Goal: Task Accomplishment & Management: Complete application form

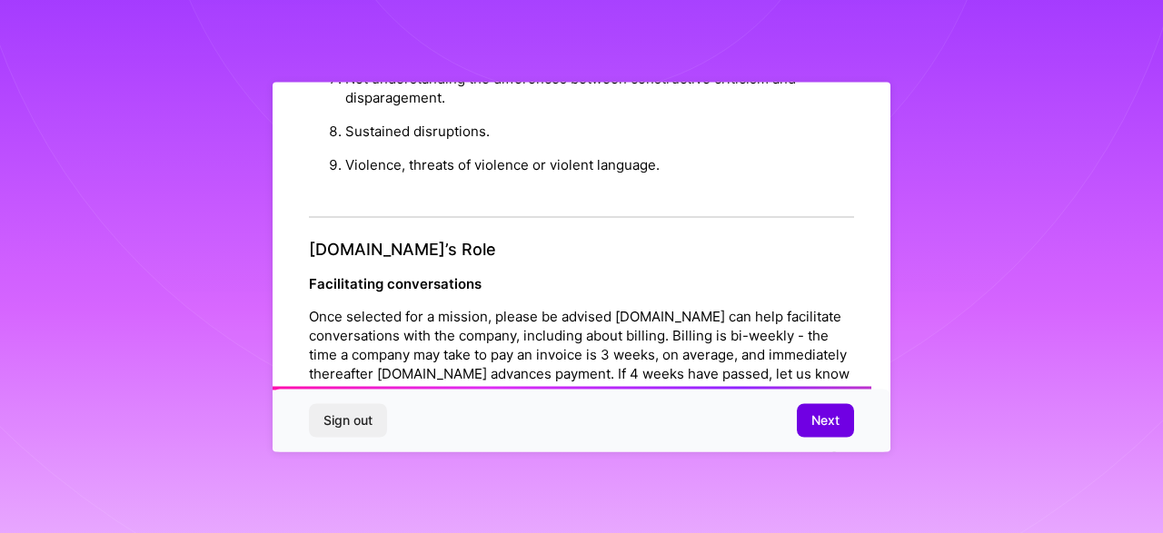
scroll to position [2129, 0]
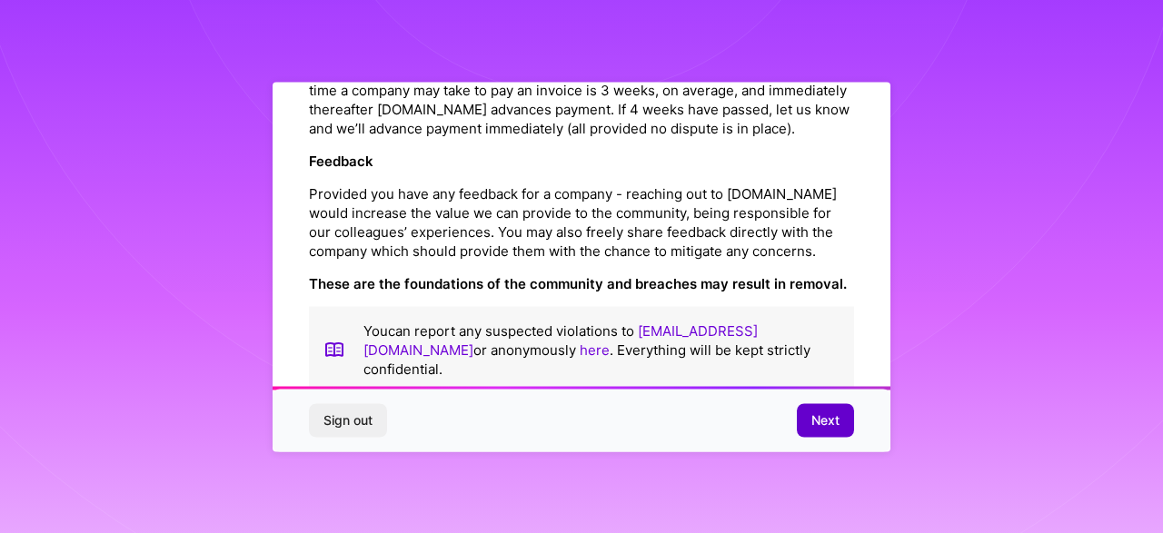
click at [847, 410] on button "Next" at bounding box center [825, 420] width 57 height 33
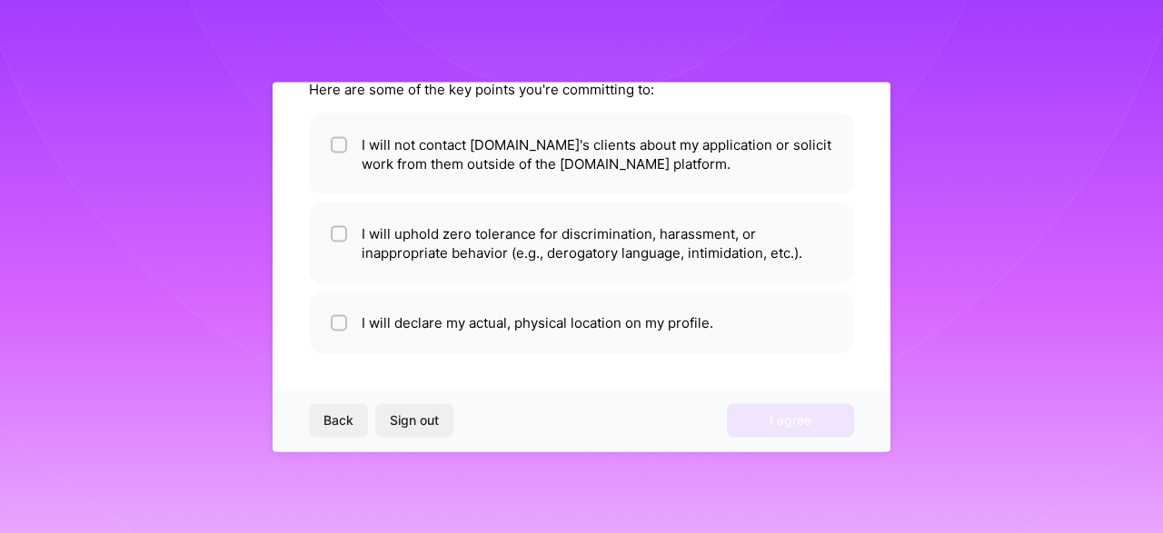
scroll to position [0, 0]
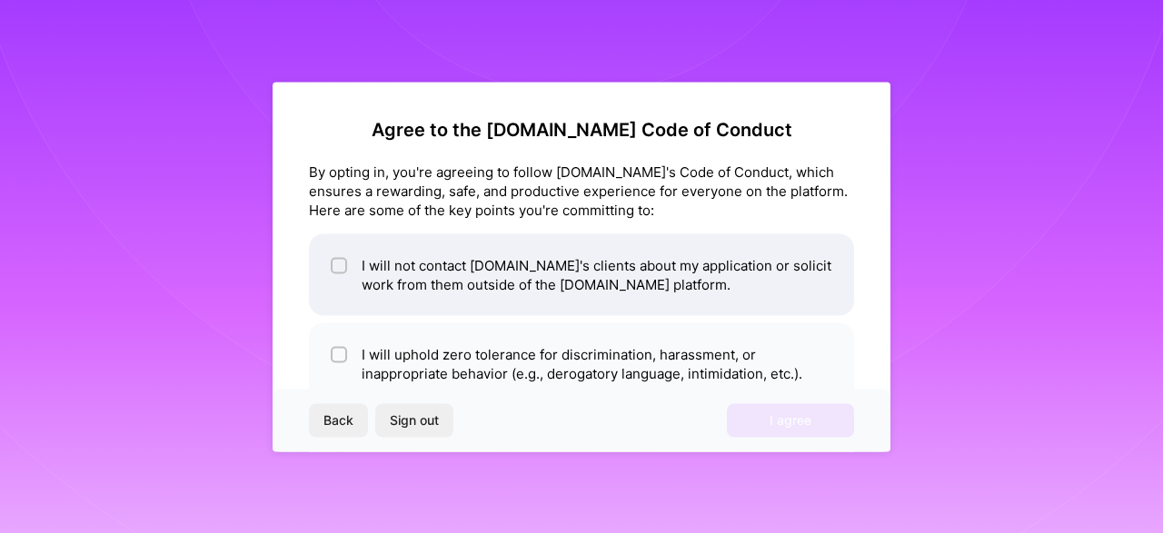
click at [460, 293] on li "I will not contact [DOMAIN_NAME]'s clients about my application or solicit work…" at bounding box center [581, 275] width 545 height 82
checkbox input "true"
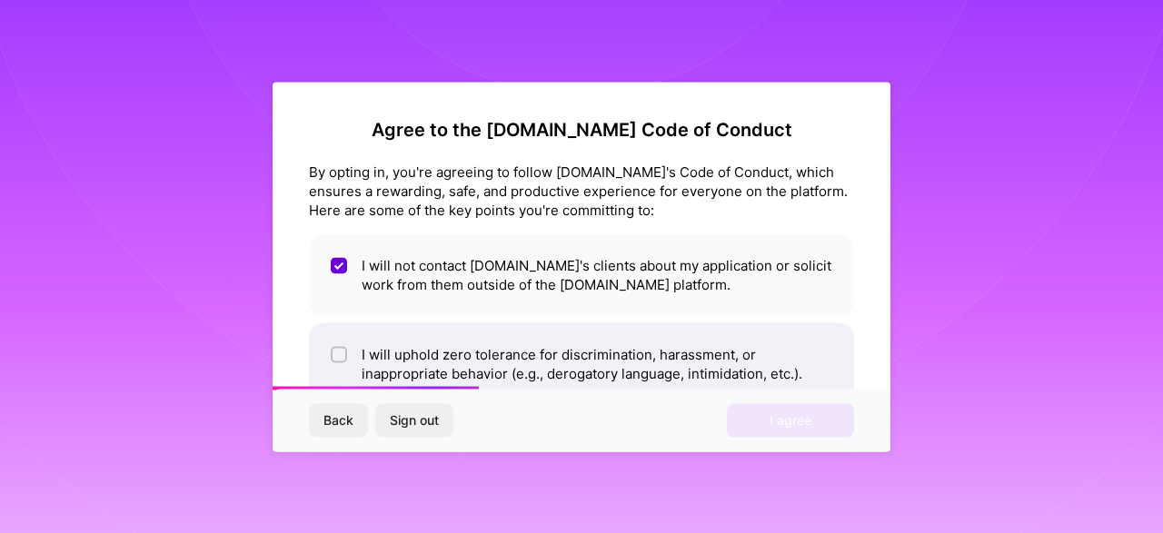
click at [460, 359] on li "I will uphold zero tolerance for discrimination, harassment, or inappropriate b…" at bounding box center [581, 364] width 545 height 82
checkbox input "true"
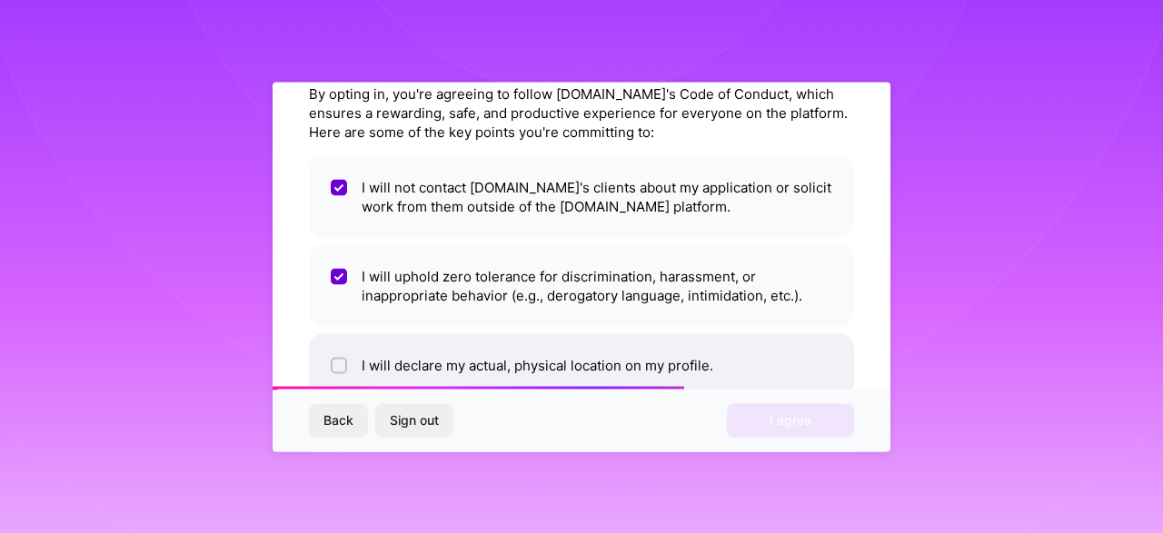
scroll to position [121, 0]
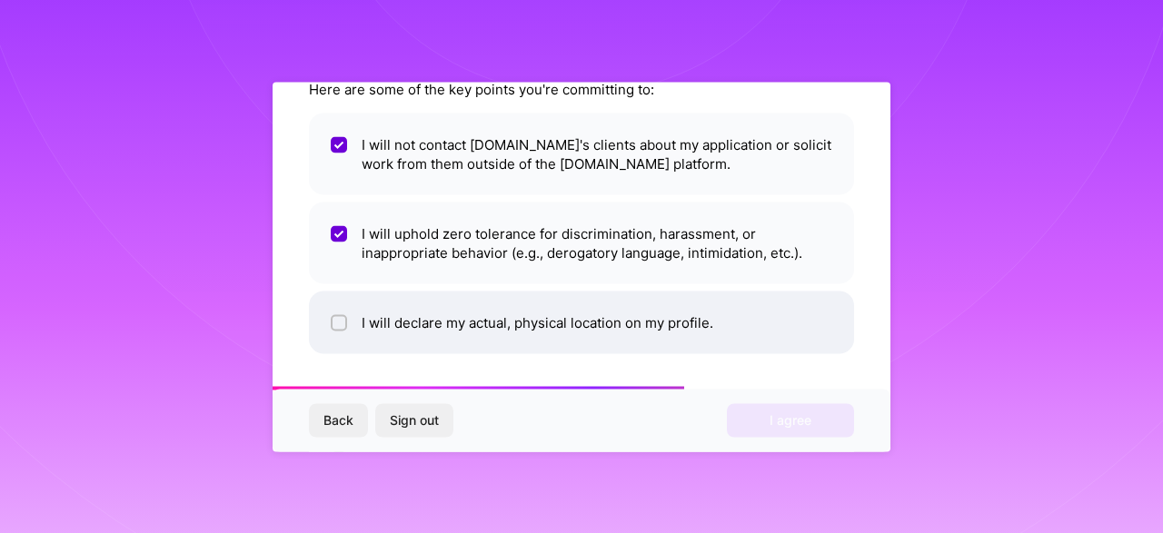
click at [566, 341] on li "I will declare my actual, physical location on my profile." at bounding box center [581, 322] width 545 height 63
checkbox input "true"
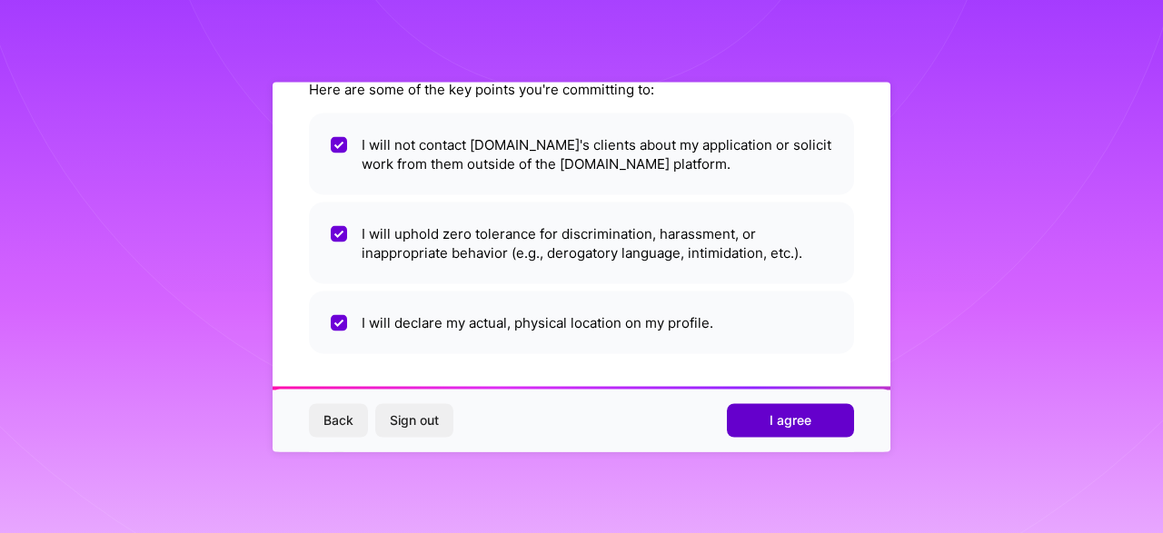
click at [798, 413] on span "I agree" at bounding box center [791, 421] width 42 height 18
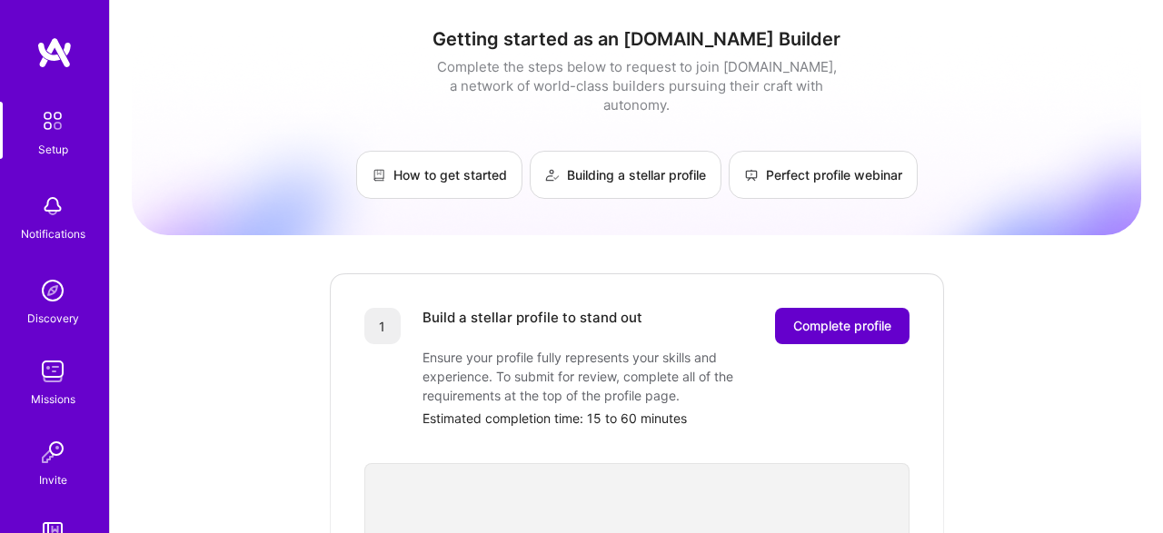
click at [809, 317] on span "Complete profile" at bounding box center [842, 326] width 98 height 18
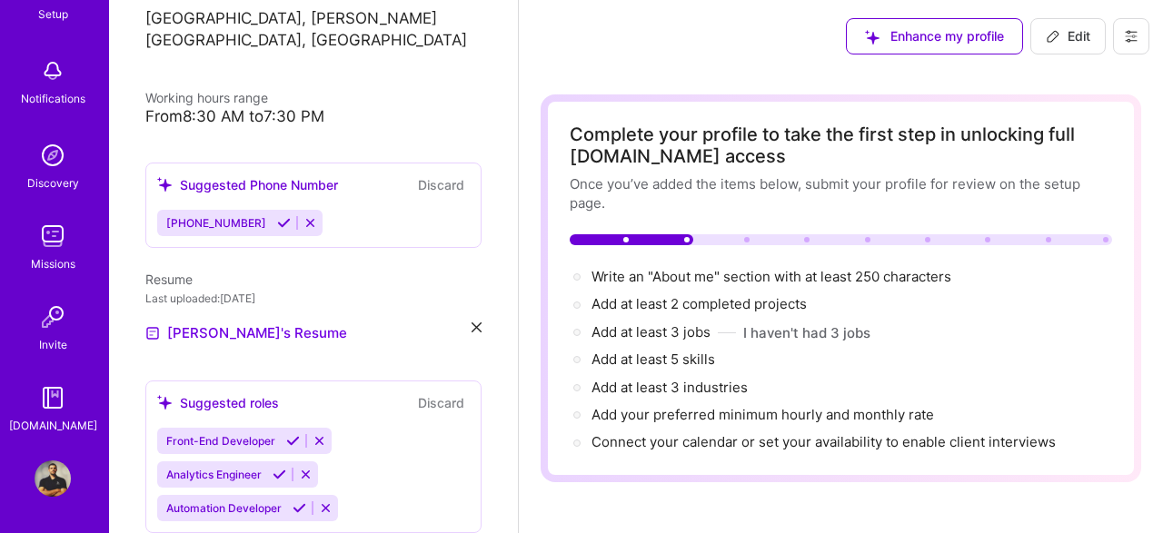
scroll to position [393, 0]
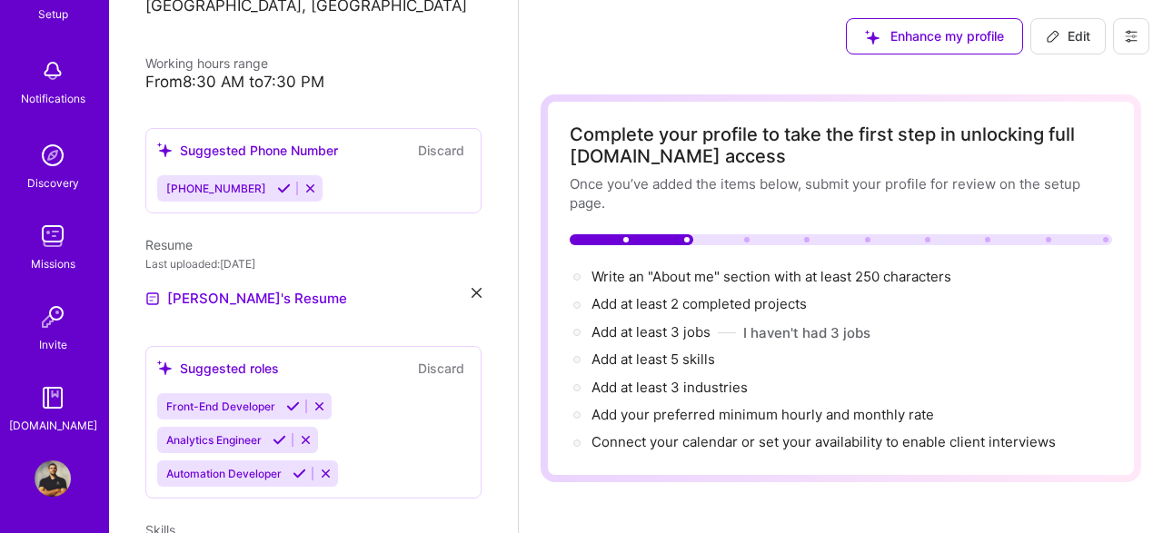
click at [277, 182] on icon at bounding box center [284, 189] width 14 height 14
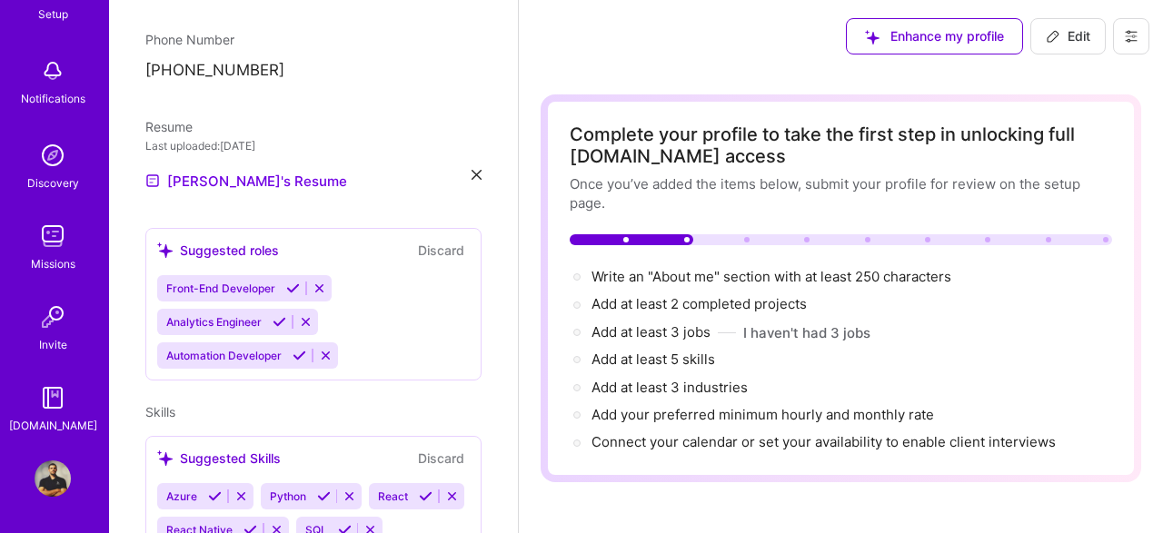
scroll to position [578, 0]
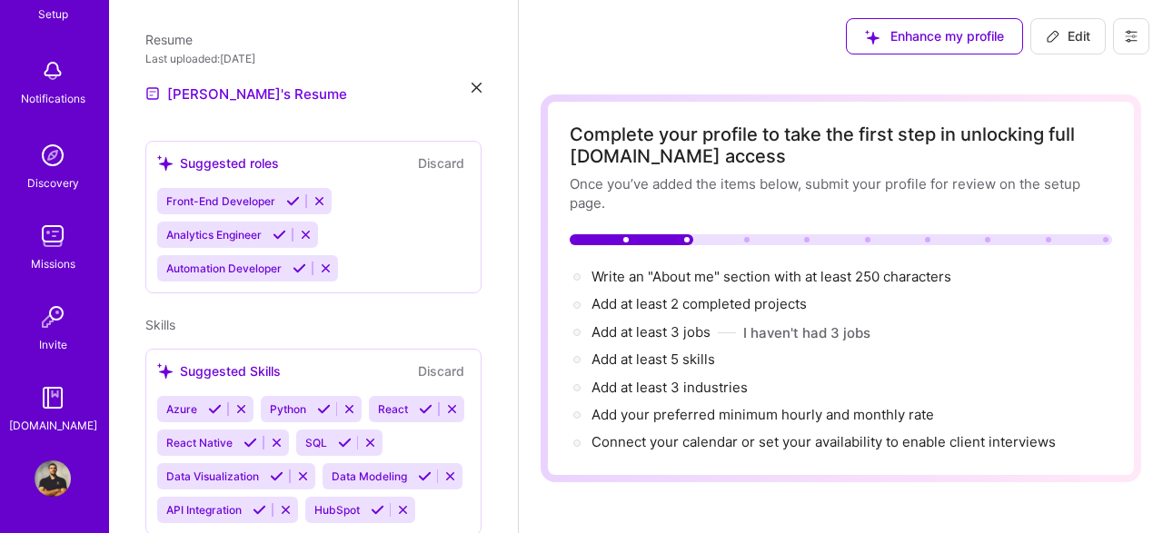
click at [287, 194] on icon at bounding box center [293, 201] width 14 height 14
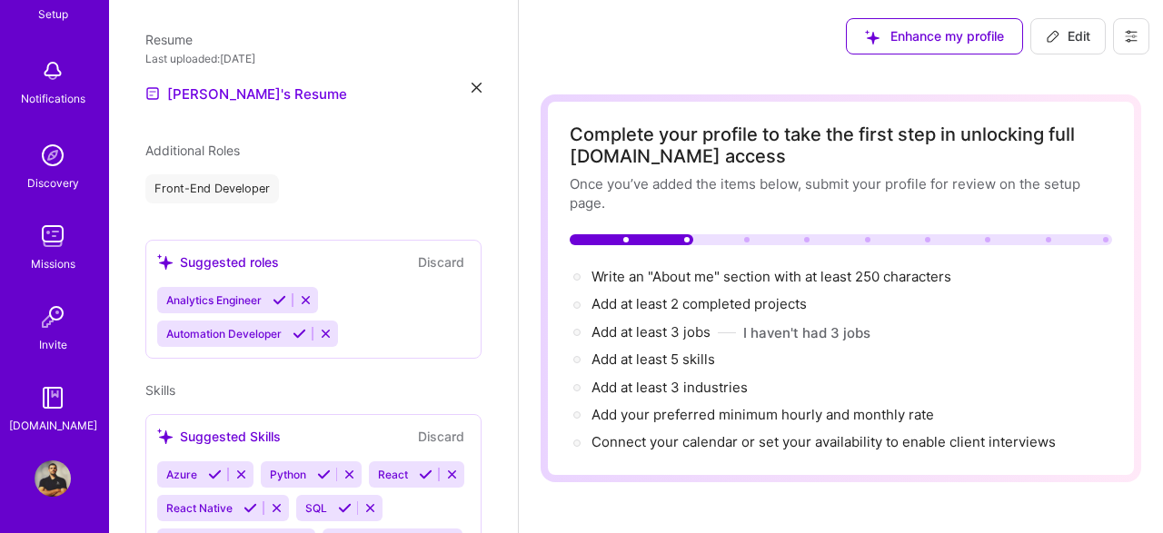
click at [277, 293] on icon at bounding box center [280, 300] width 14 height 14
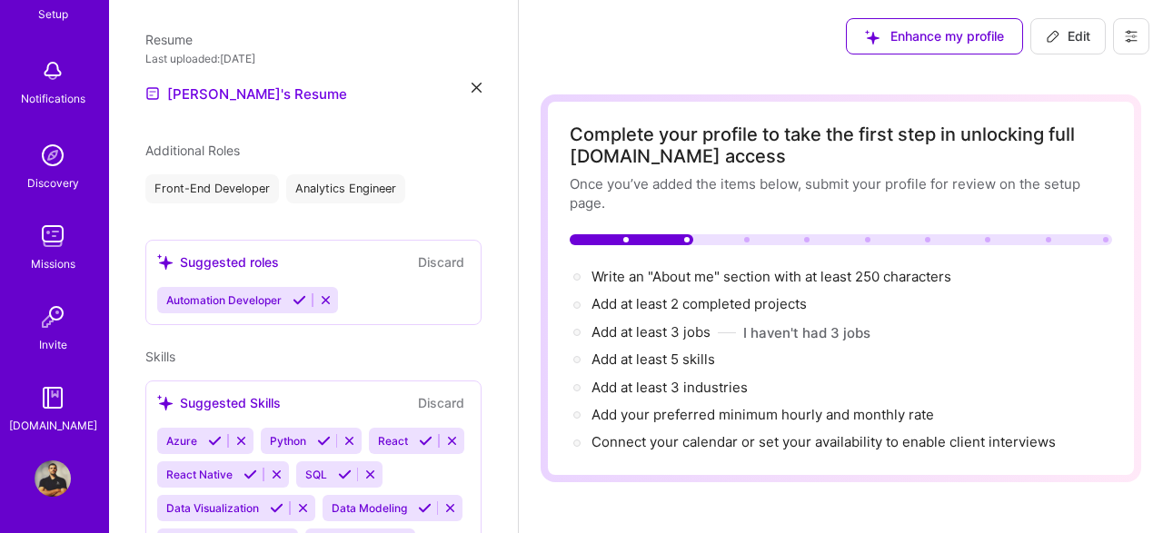
click at [292, 293] on button at bounding box center [299, 300] width 25 height 15
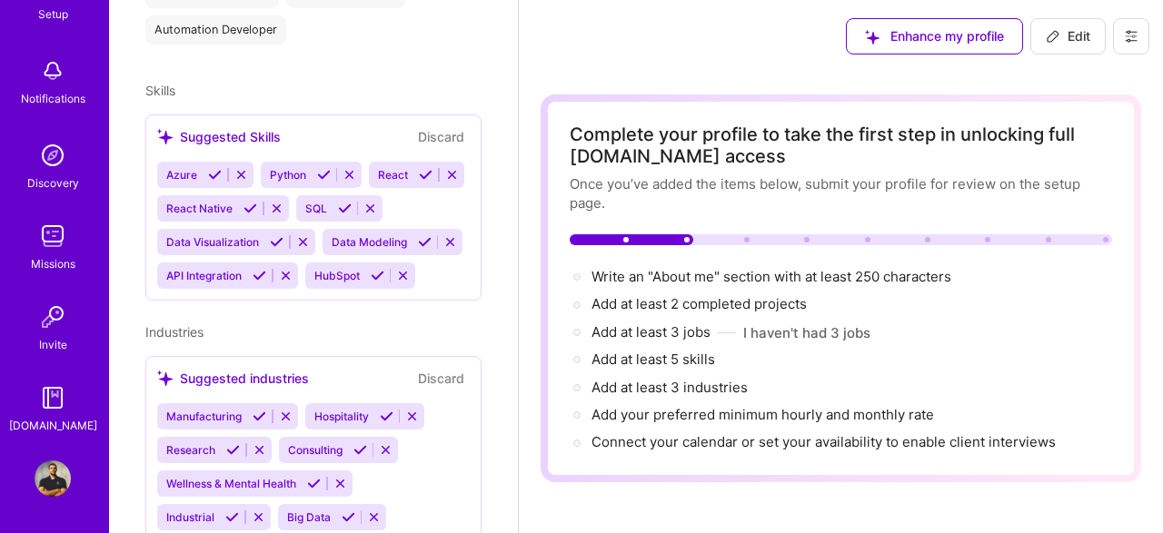
scroll to position [774, 0]
click at [213, 167] on icon at bounding box center [215, 174] width 14 height 14
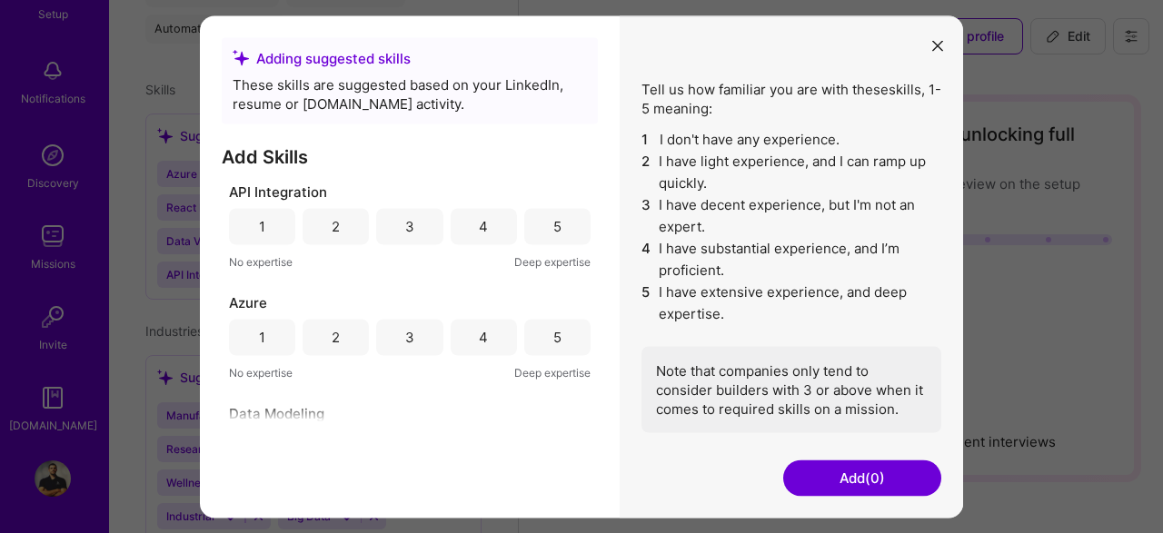
click at [488, 229] on div "4" at bounding box center [484, 226] width 66 height 36
click at [426, 341] on div "3" at bounding box center [409, 337] width 66 height 36
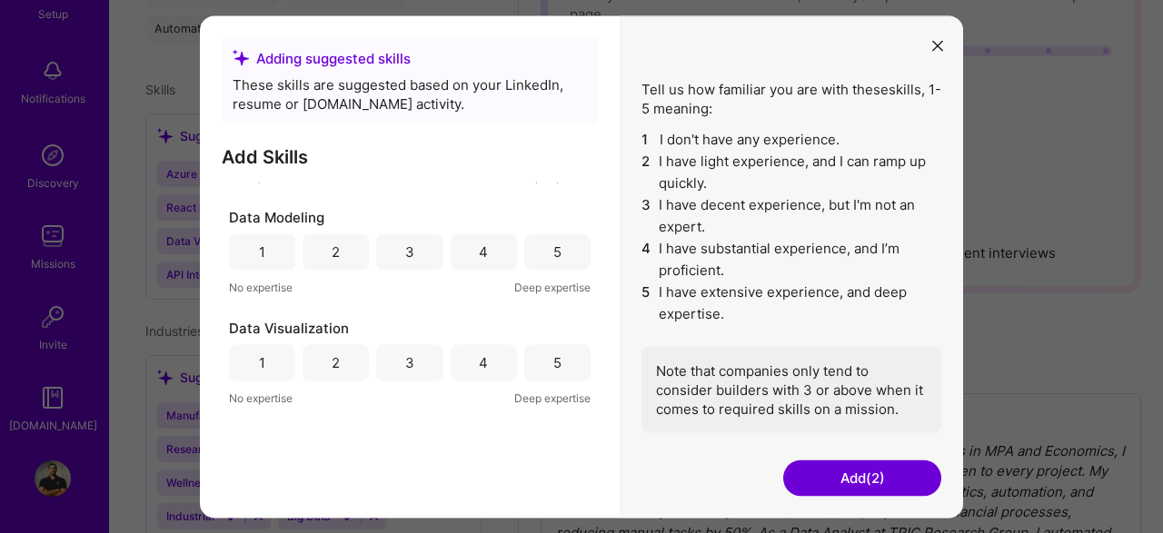
scroll to position [98, 0]
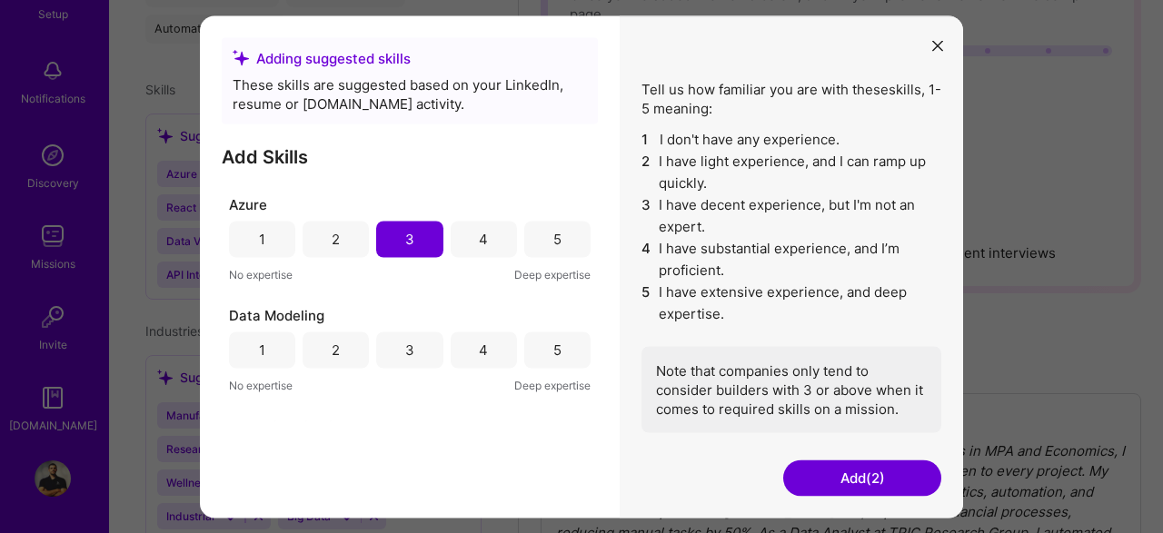
click at [481, 357] on div "4" at bounding box center [483, 350] width 9 height 19
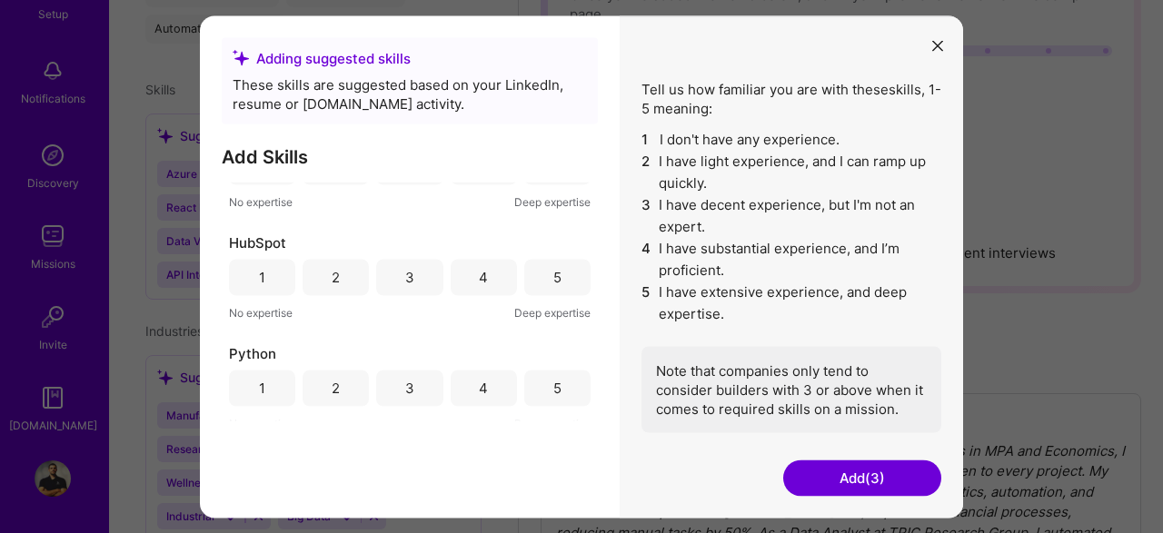
scroll to position [294, 0]
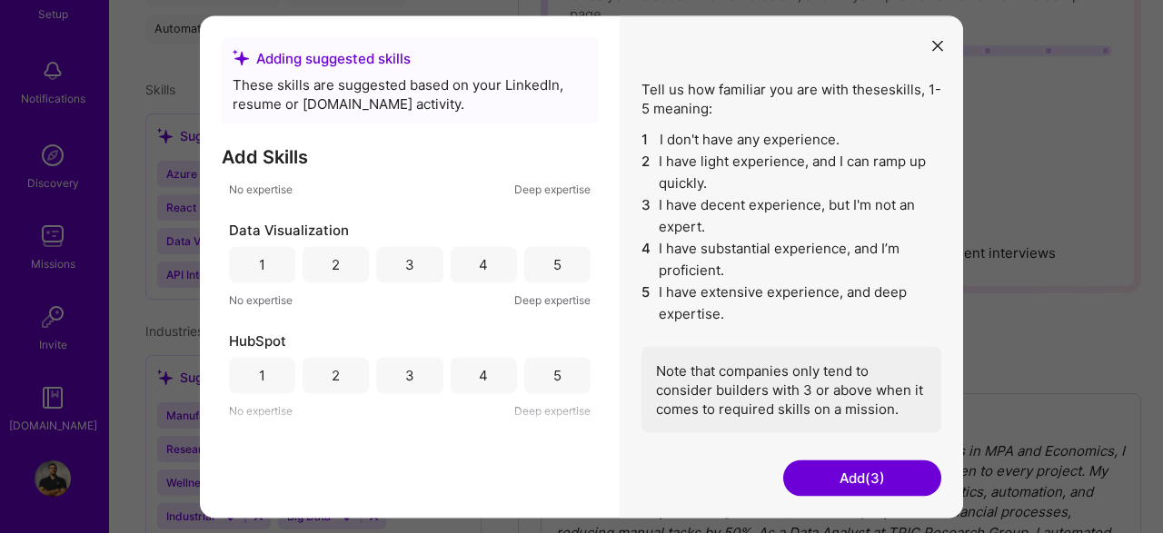
click at [550, 266] on div "5" at bounding box center [557, 264] width 66 height 36
click at [551, 374] on div "5" at bounding box center [557, 375] width 66 height 36
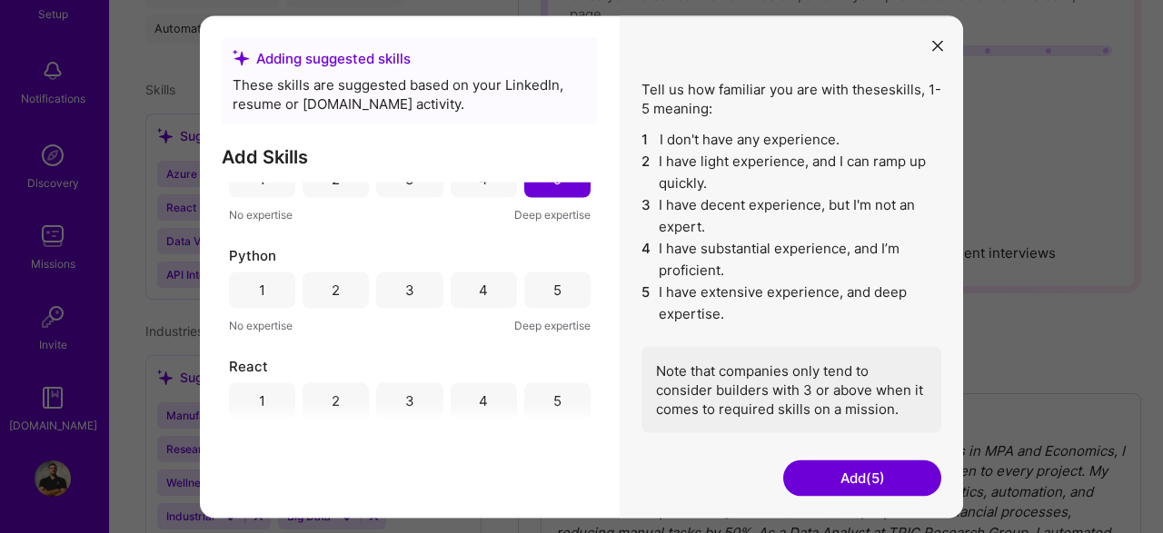
click at [494, 283] on div "4" at bounding box center [484, 290] width 66 height 36
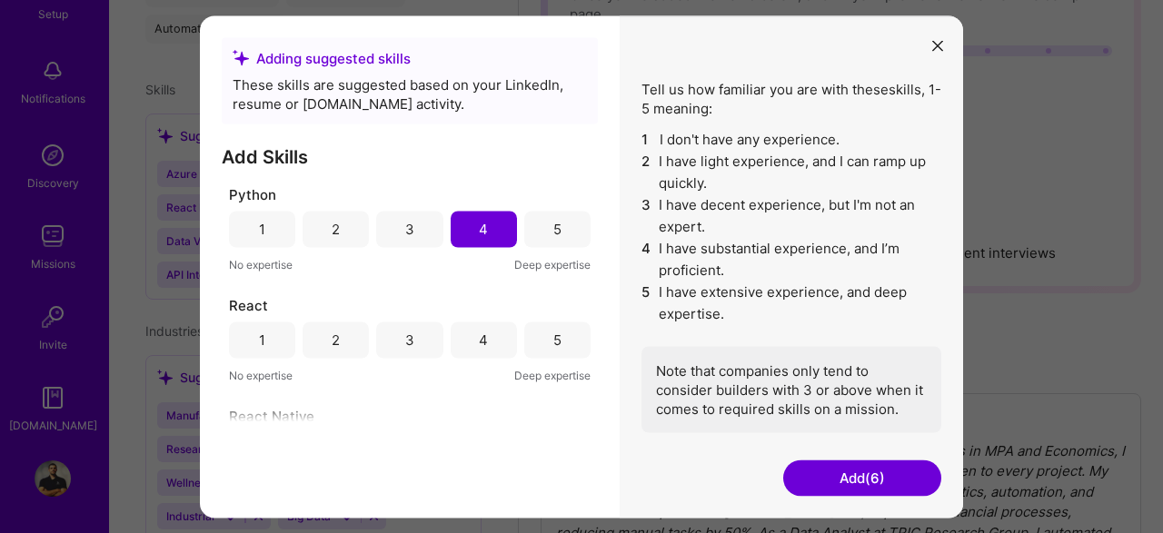
scroll to position [589, 0]
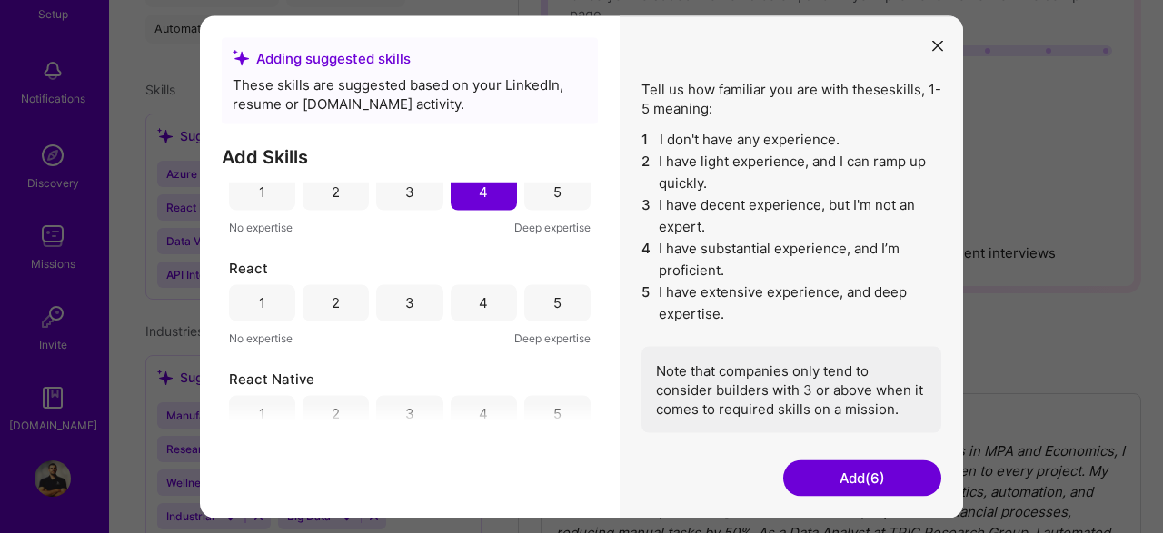
click at [490, 303] on div "4" at bounding box center [484, 302] width 66 height 36
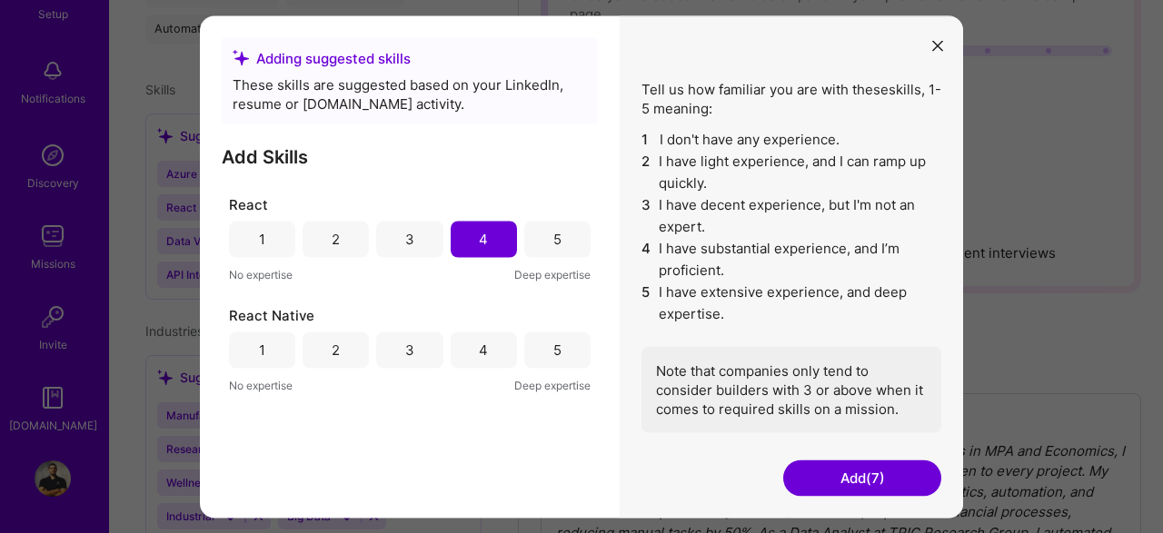
scroll to position [687, 0]
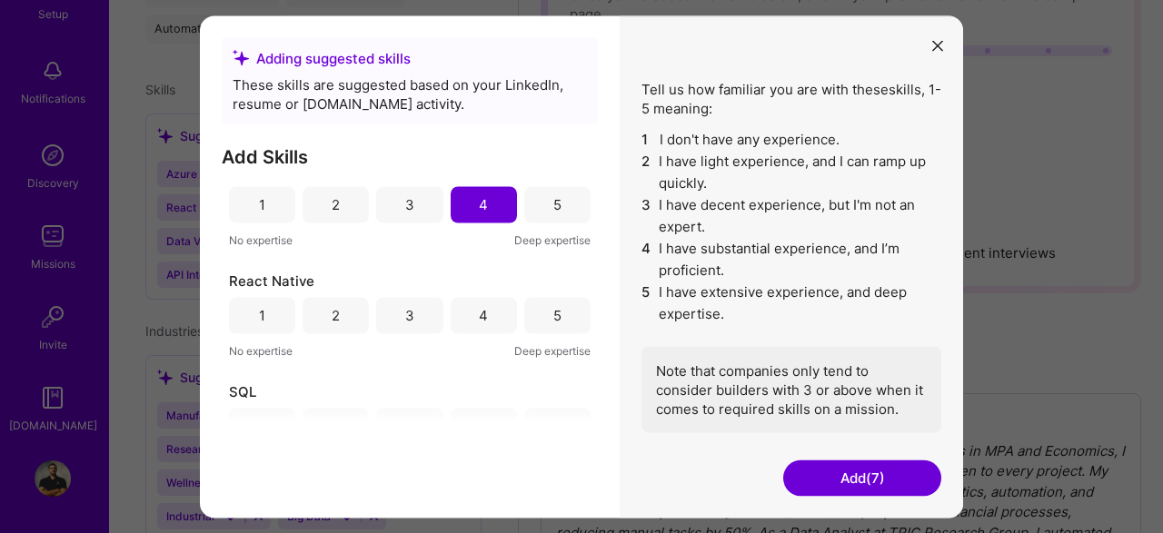
click at [506, 320] on div "4" at bounding box center [484, 315] width 66 height 36
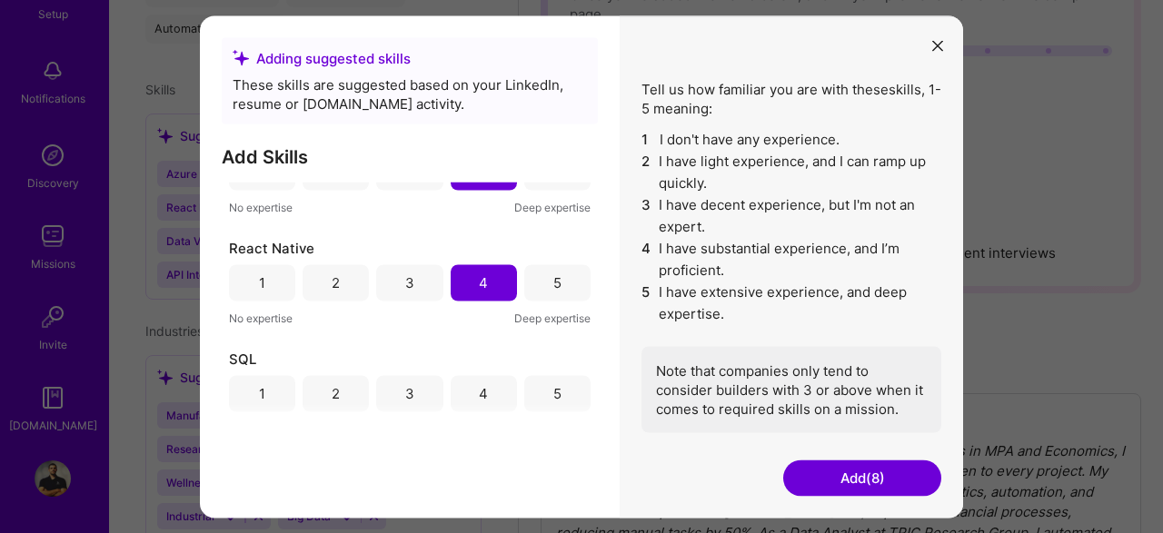
scroll to position [736, 0]
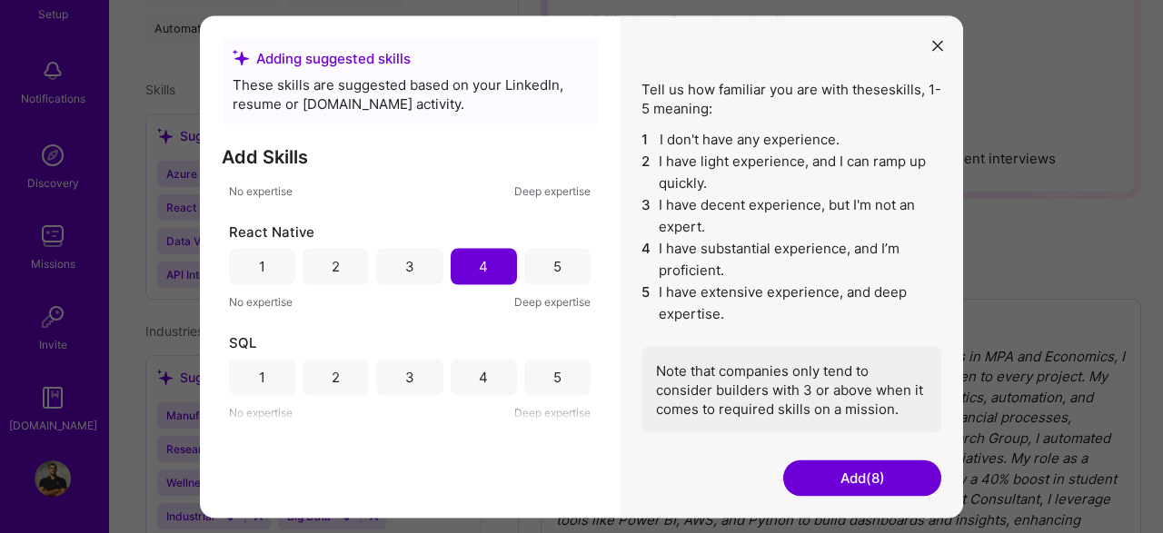
click at [477, 373] on div "4" at bounding box center [484, 377] width 66 height 36
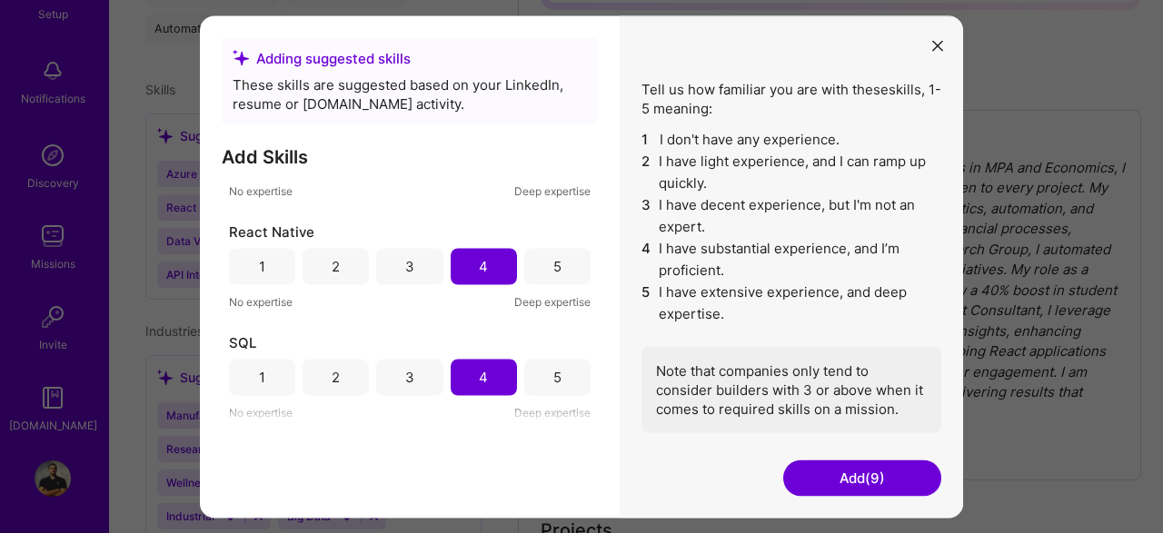
click at [850, 473] on button "Add (9)" at bounding box center [862, 478] width 158 height 36
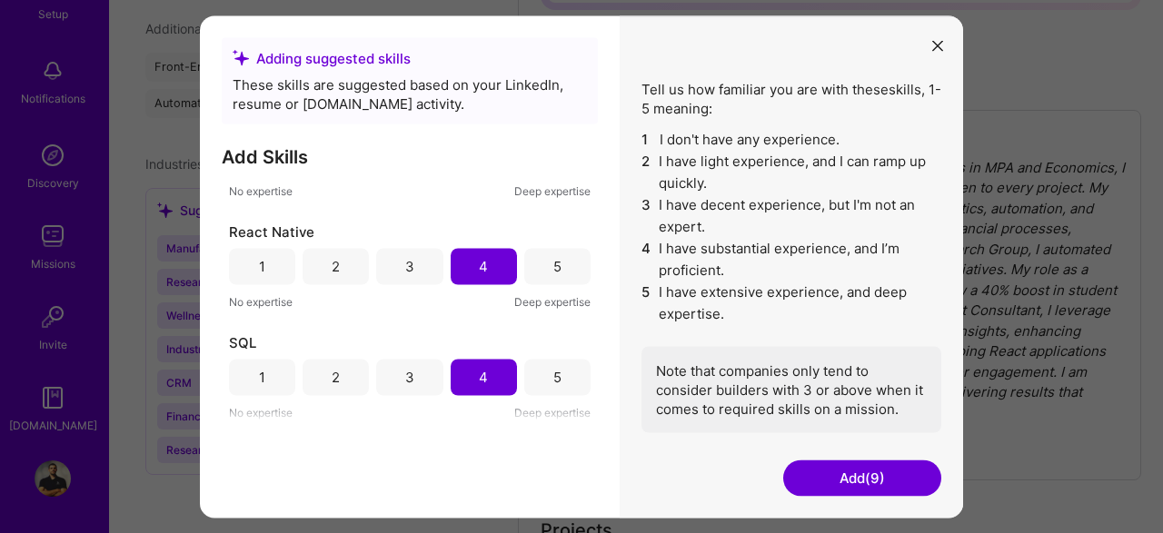
scroll to position [678, 0]
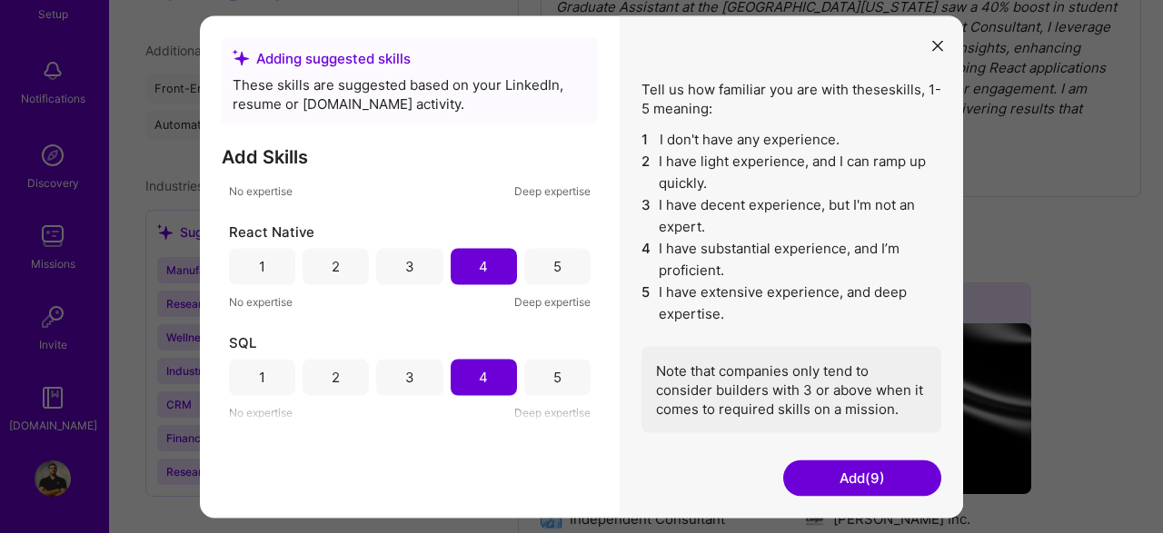
click at [850, 476] on button "Add (9)" at bounding box center [862, 478] width 158 height 36
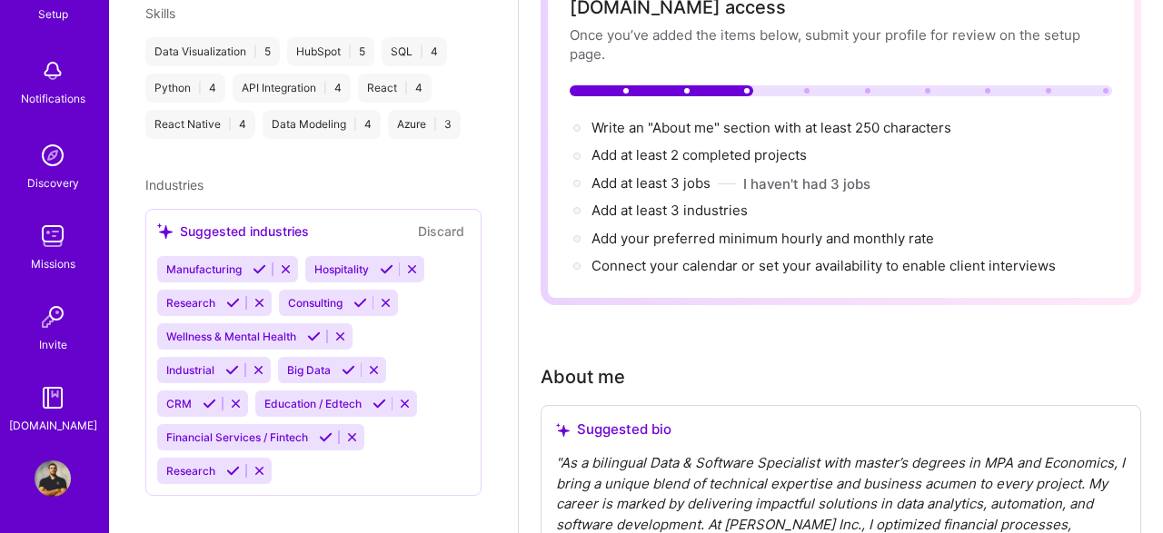
scroll to position [189, 0]
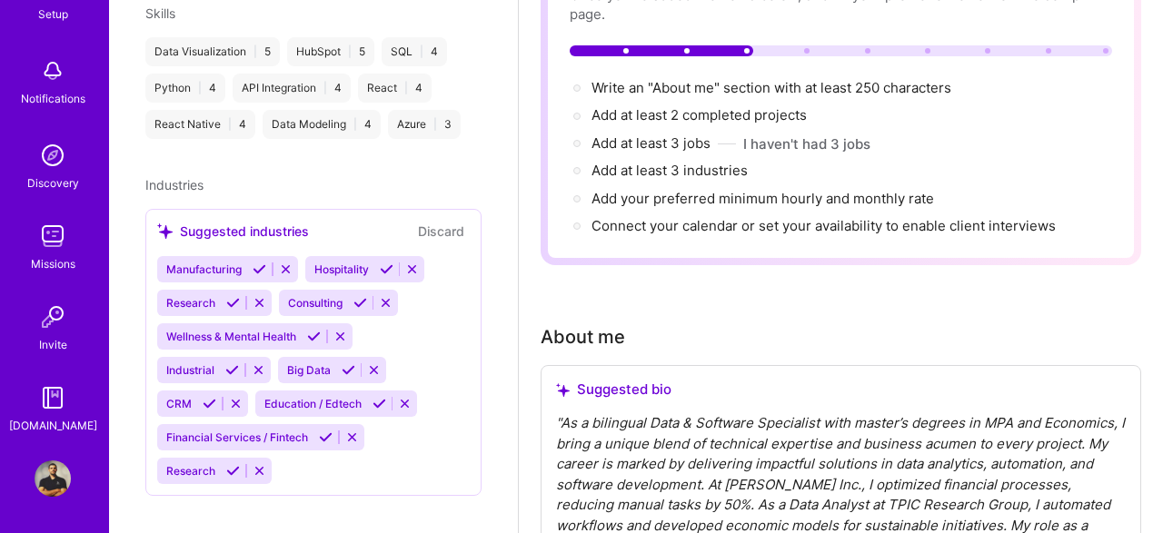
click at [257, 263] on icon at bounding box center [260, 270] width 14 height 14
drag, startPoint x: 346, startPoint y: 249, endPoint x: 333, endPoint y: 257, distance: 15.1
click at [353, 263] on icon at bounding box center [360, 270] width 14 height 14
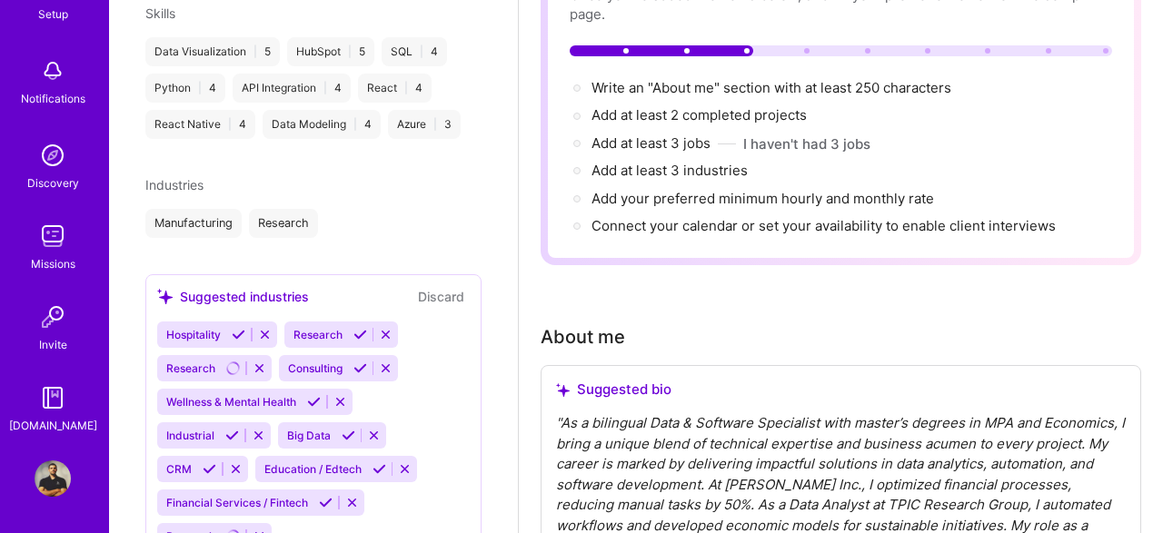
click at [239, 328] on icon at bounding box center [239, 335] width 14 height 14
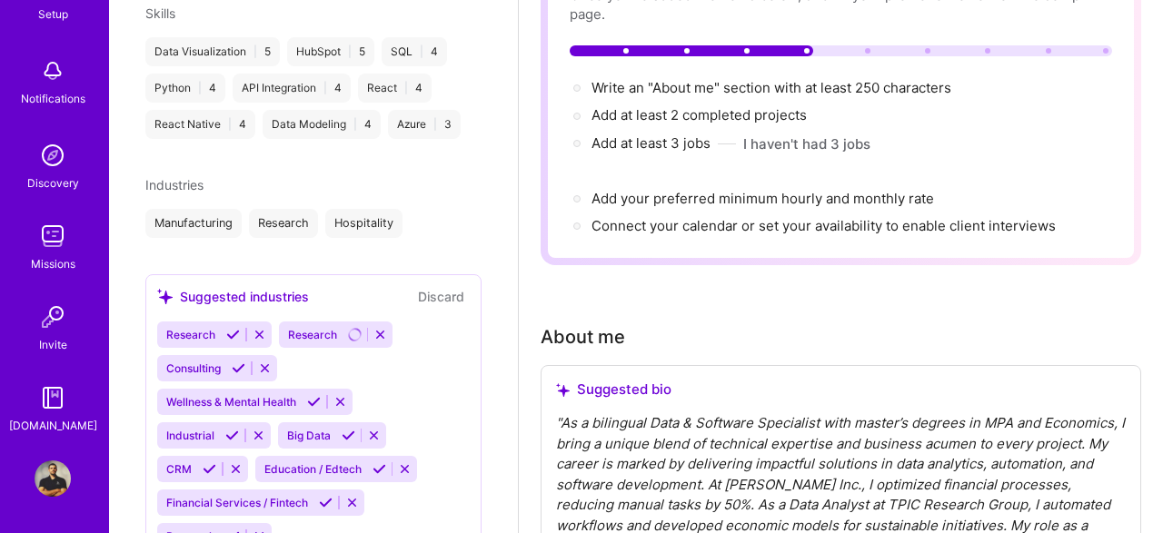
click at [232, 328] on icon at bounding box center [233, 335] width 14 height 14
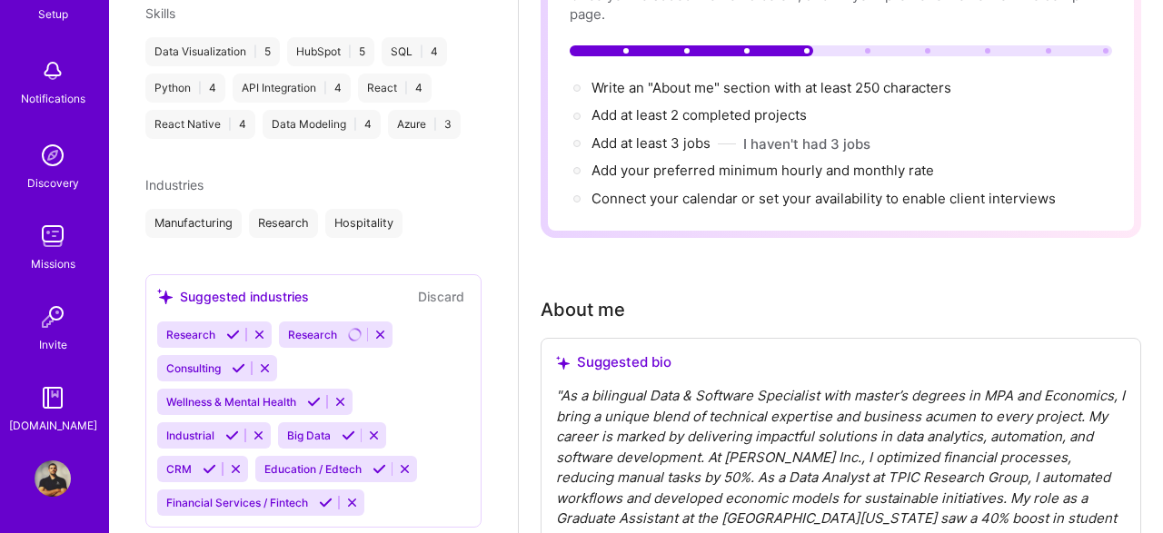
scroll to position [848, 0]
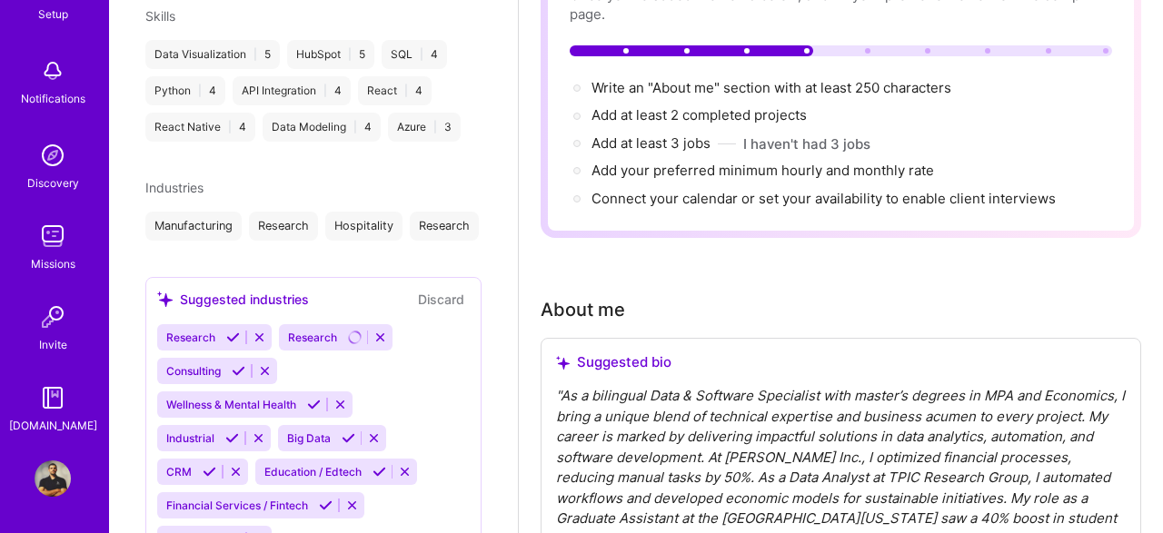
click at [228, 331] on icon at bounding box center [233, 338] width 14 height 14
click at [226, 331] on icon at bounding box center [233, 338] width 14 height 14
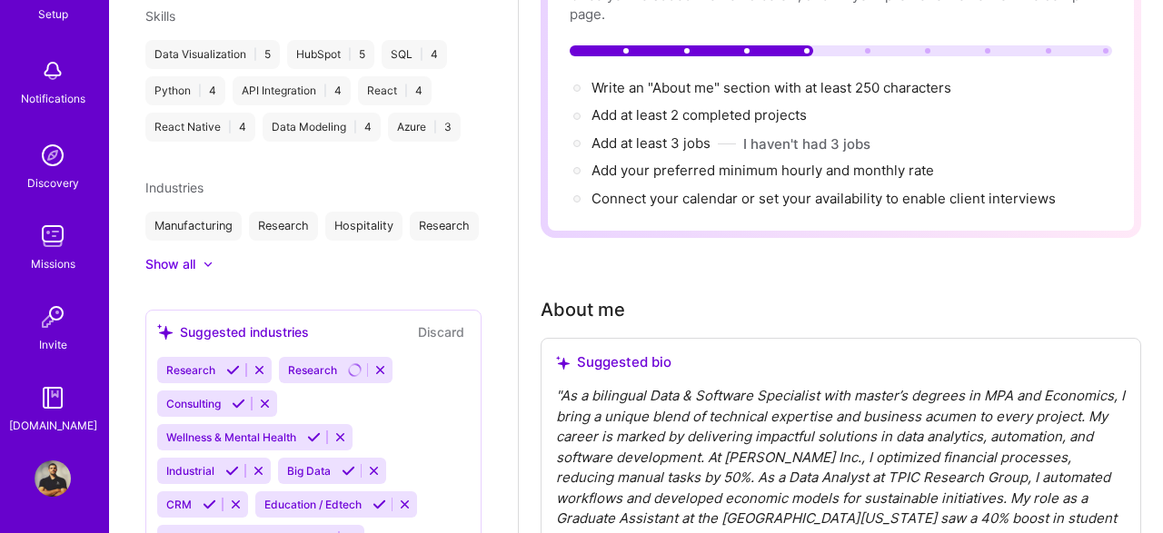
scroll to position [914, 0]
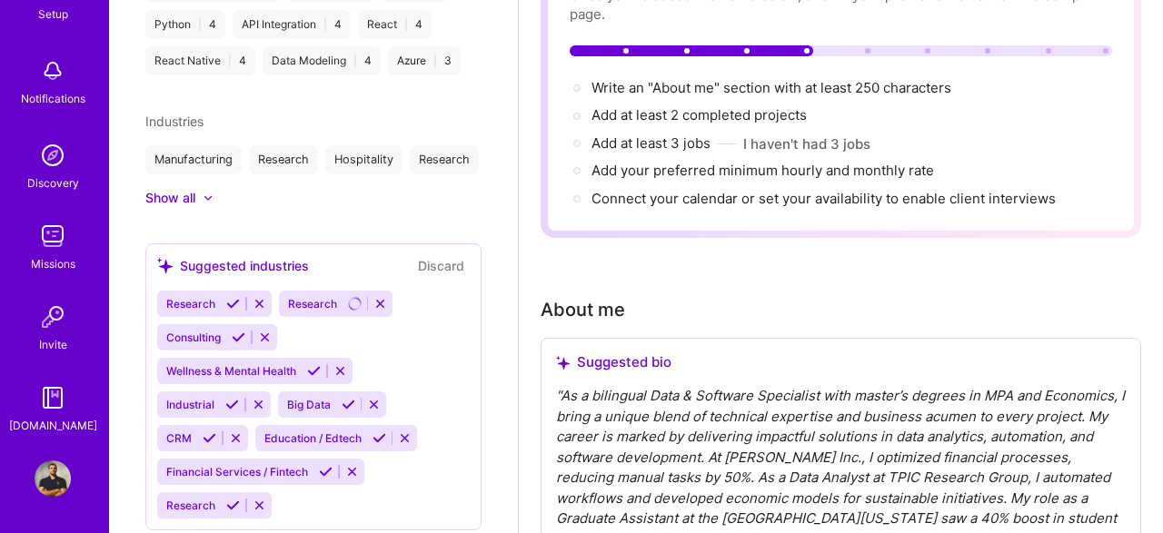
click at [321, 364] on icon at bounding box center [314, 371] width 14 height 14
click at [216, 432] on icon at bounding box center [210, 439] width 14 height 14
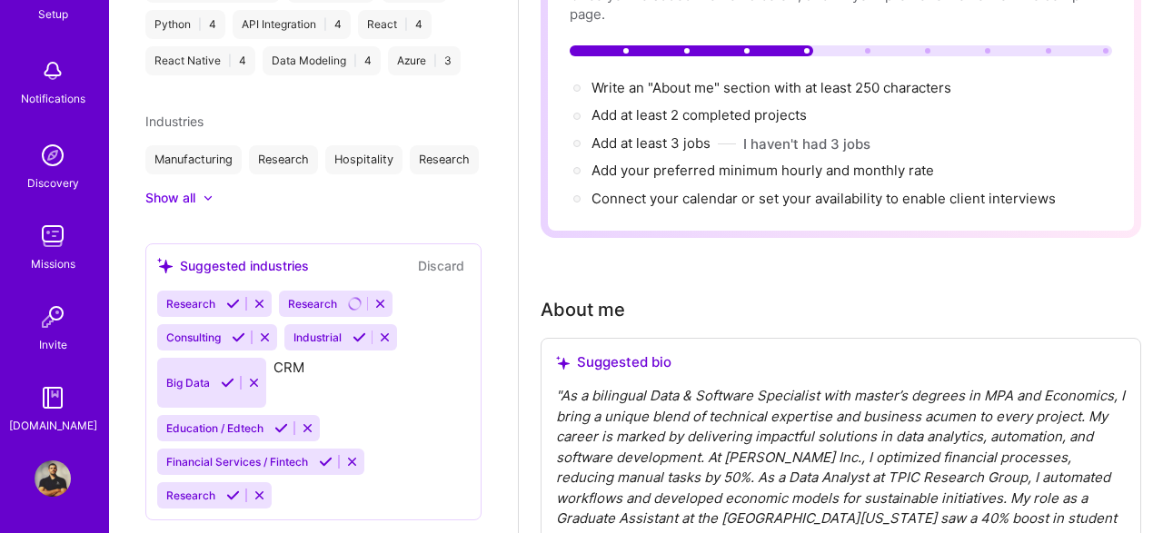
scroll to position [880, 0]
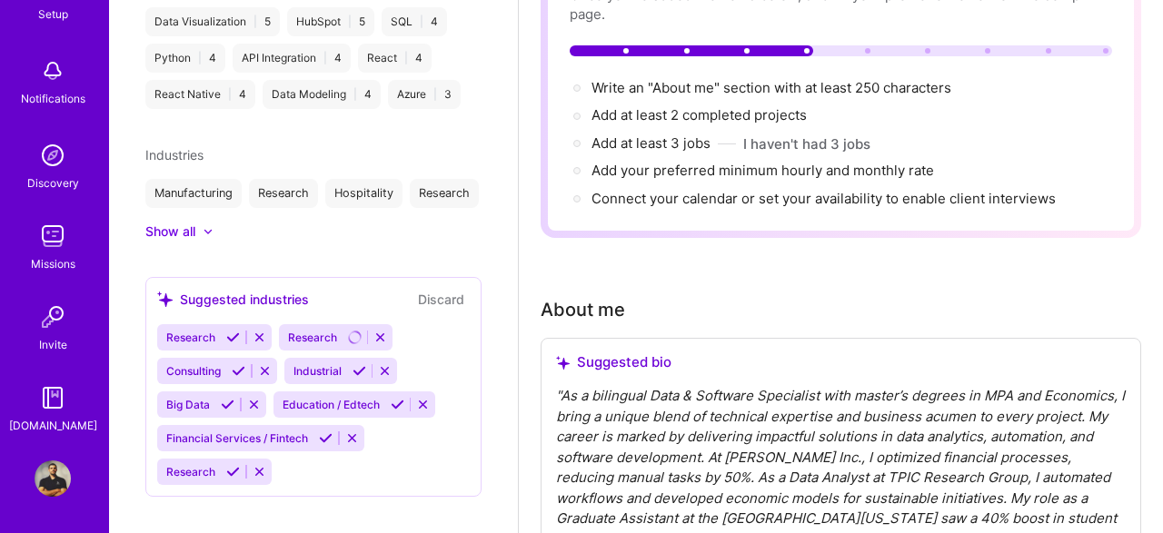
click at [228, 331] on icon at bounding box center [233, 338] width 14 height 14
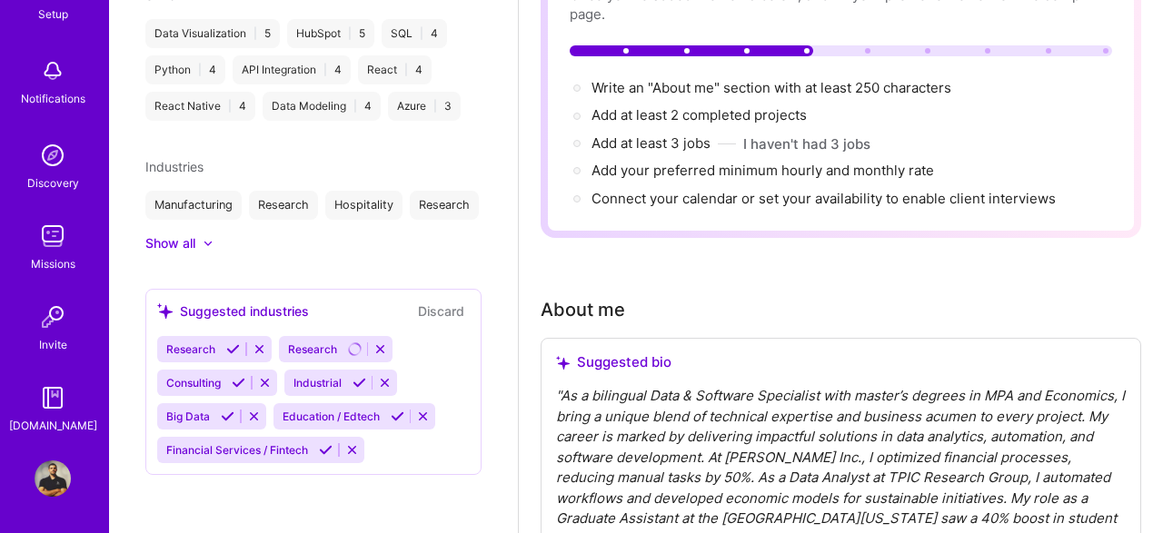
scroll to position [847, 0]
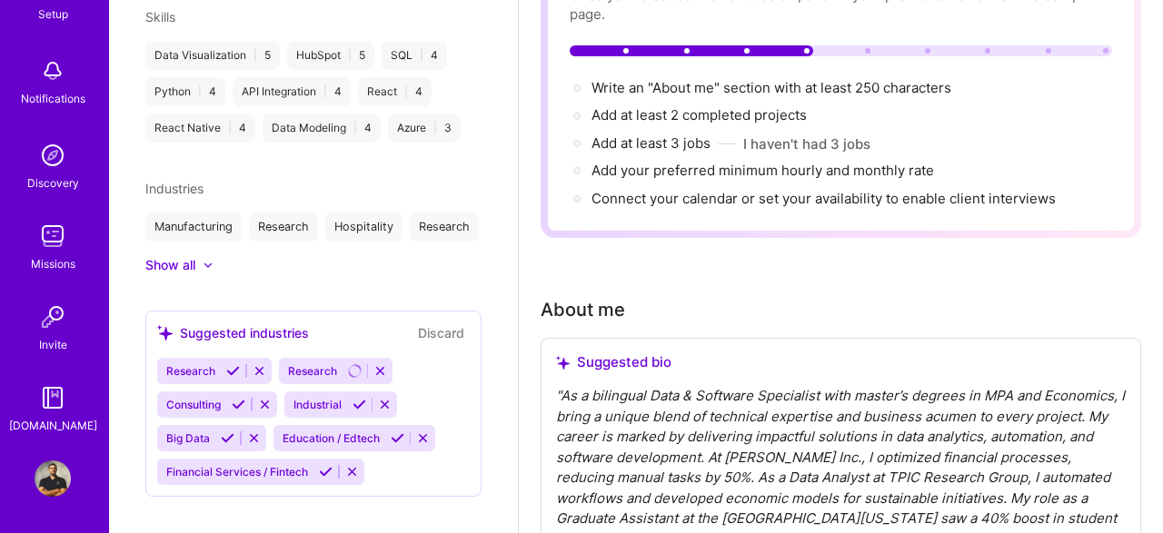
click at [235, 364] on icon at bounding box center [233, 371] width 14 height 14
click at [234, 364] on icon at bounding box center [233, 371] width 14 height 14
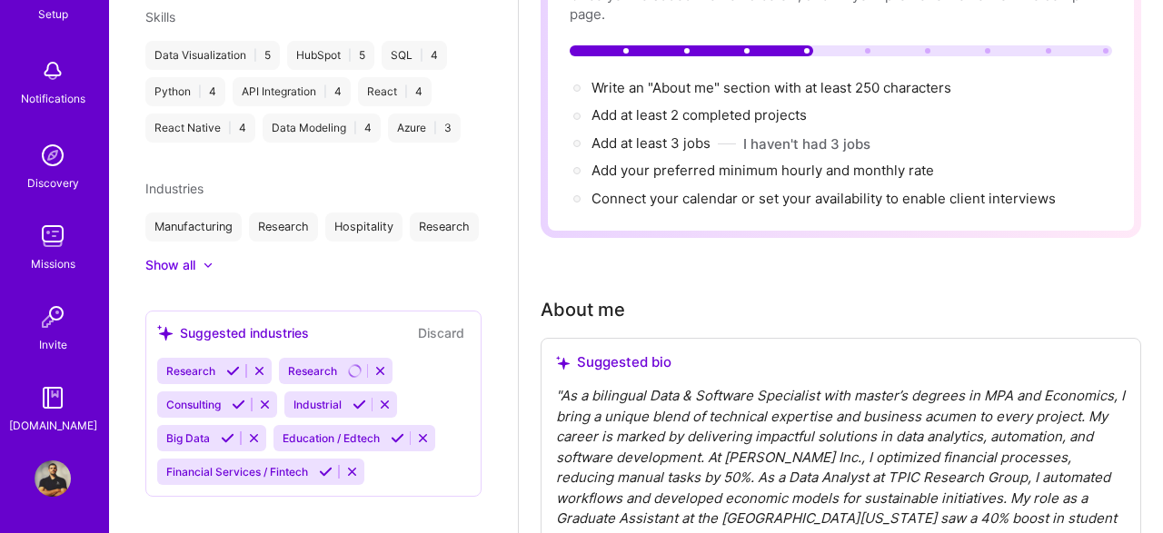
click at [234, 364] on icon at bounding box center [233, 371] width 14 height 14
click at [232, 364] on icon at bounding box center [233, 371] width 14 height 14
click at [354, 398] on icon at bounding box center [360, 405] width 14 height 14
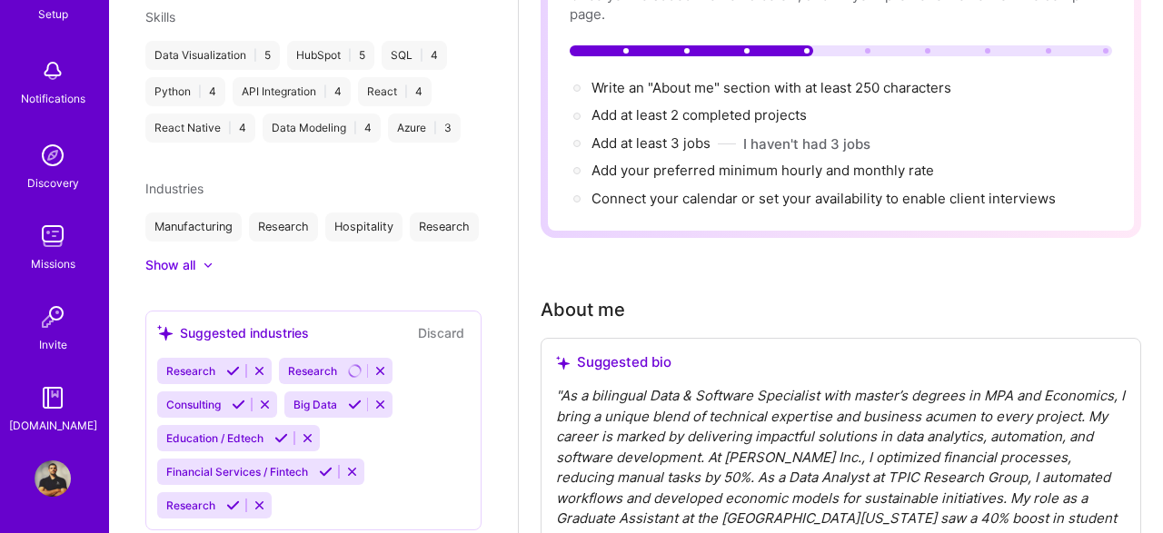
click at [348, 398] on icon at bounding box center [355, 405] width 14 height 14
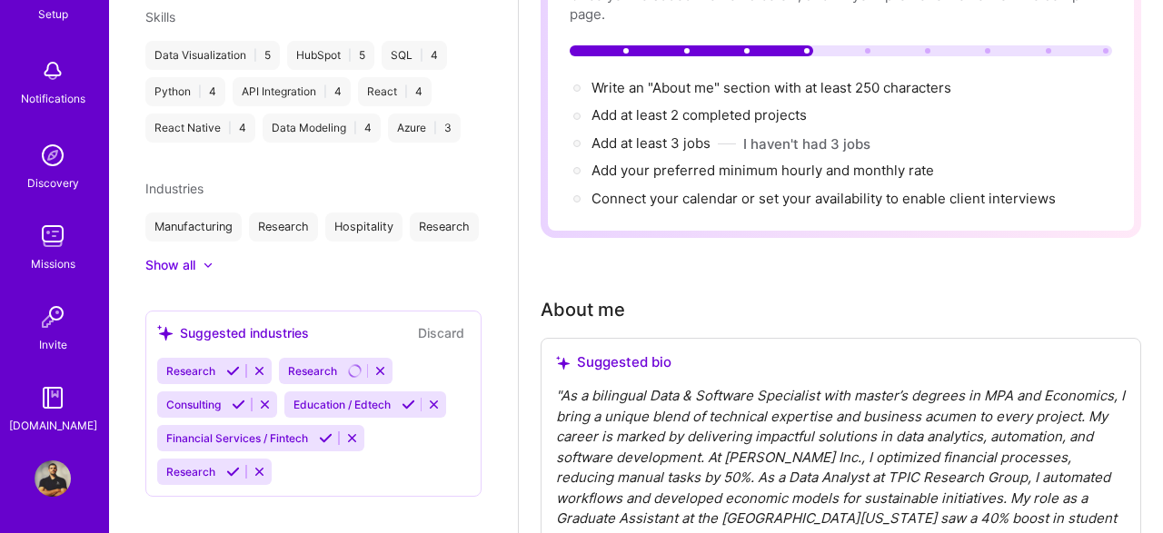
click at [402, 398] on icon at bounding box center [409, 405] width 14 height 14
click at [234, 398] on icon at bounding box center [239, 405] width 14 height 14
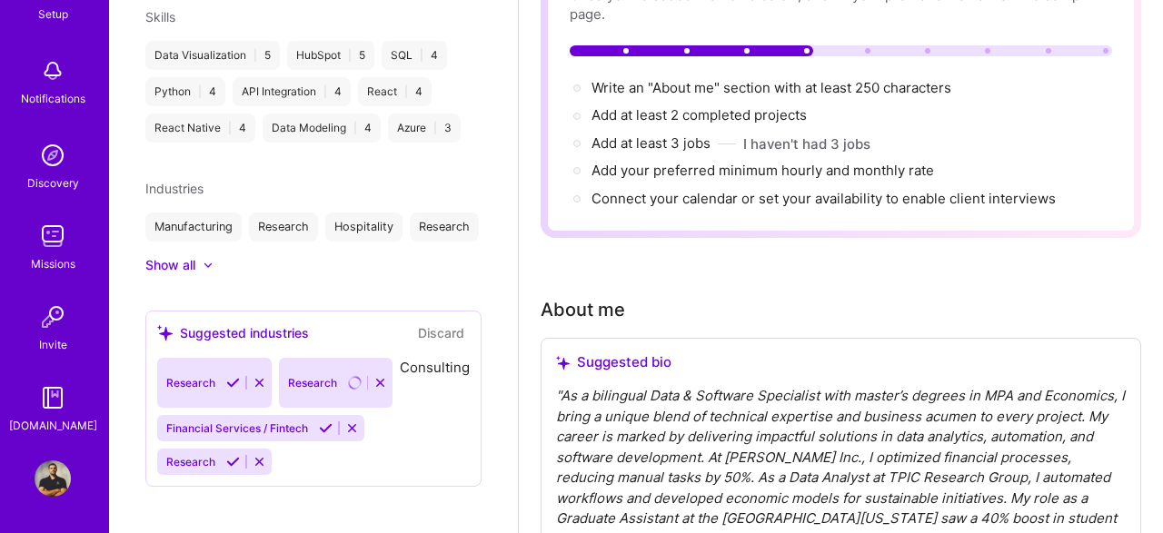
click at [231, 343] on div "Suggested industries" at bounding box center [233, 332] width 152 height 19
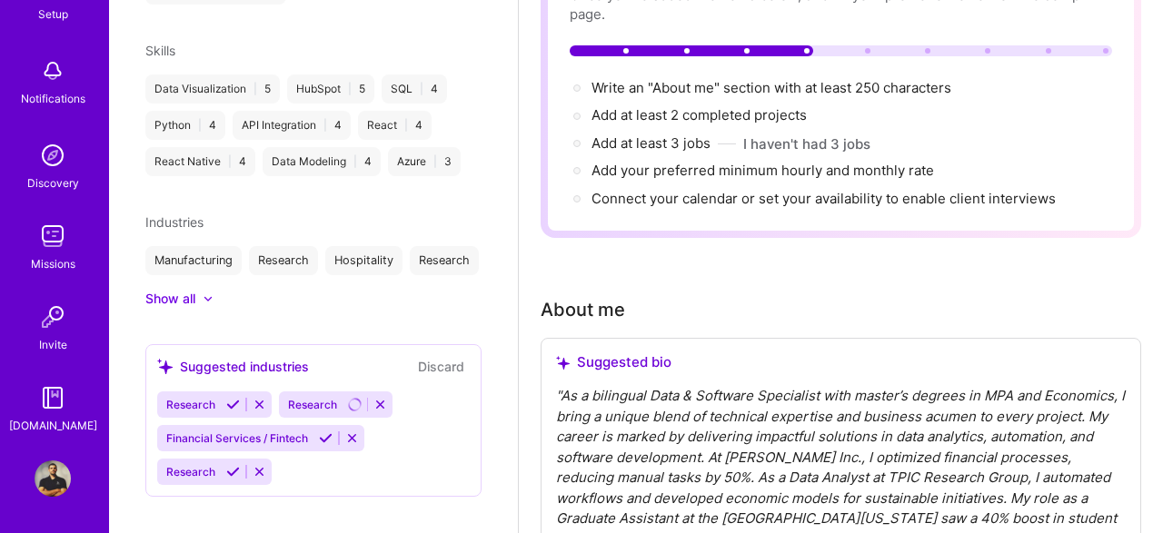
click at [235, 398] on icon at bounding box center [233, 405] width 14 height 14
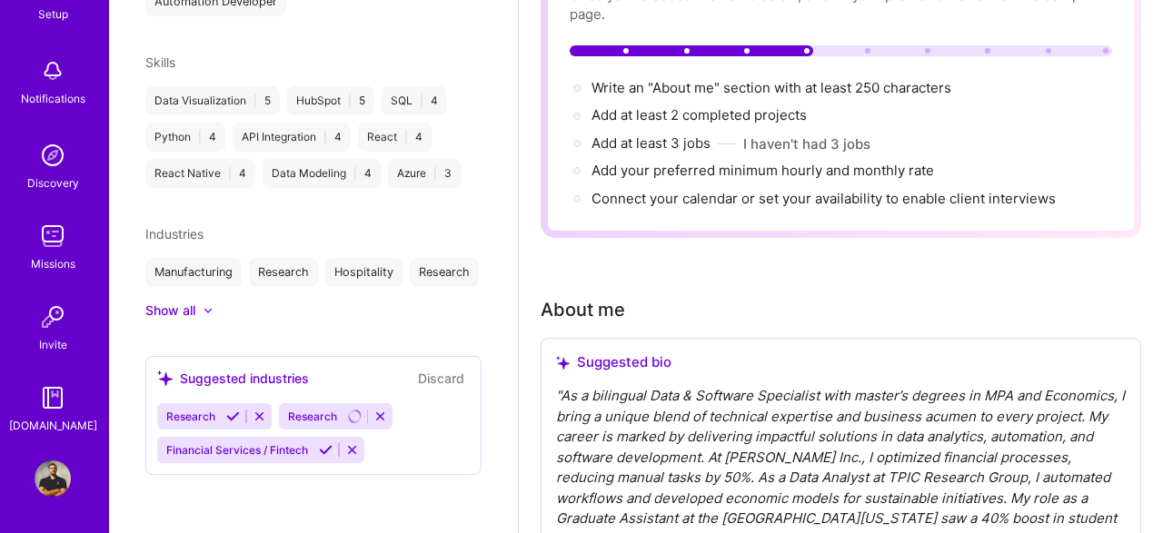
scroll to position [780, 0]
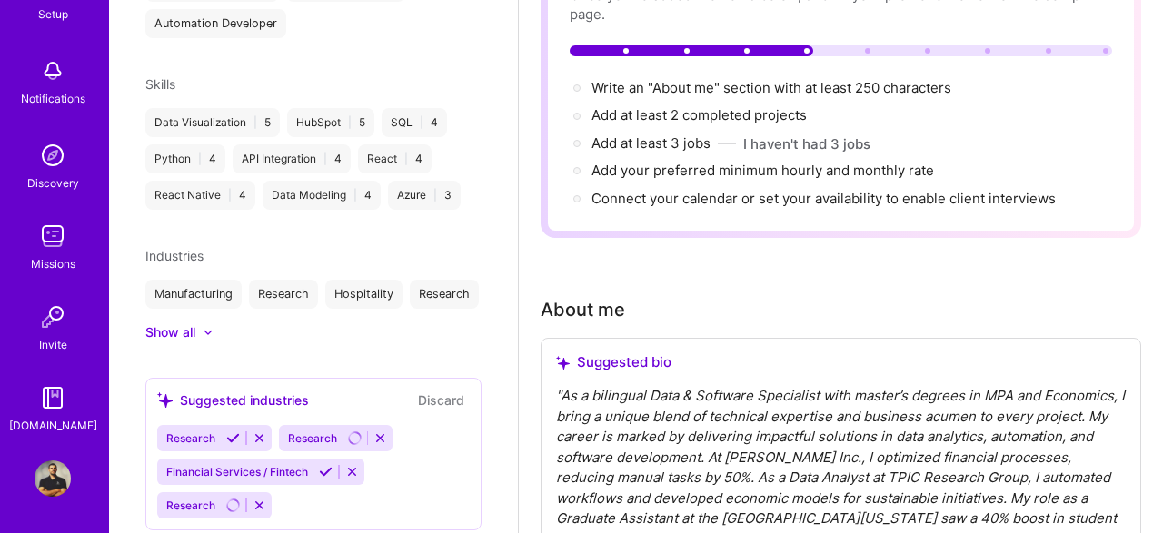
click at [229, 432] on icon at bounding box center [233, 439] width 14 height 14
click at [230, 432] on icon at bounding box center [233, 439] width 14 height 14
click at [323, 465] on icon at bounding box center [326, 472] width 14 height 14
click at [230, 432] on icon at bounding box center [233, 439] width 14 height 14
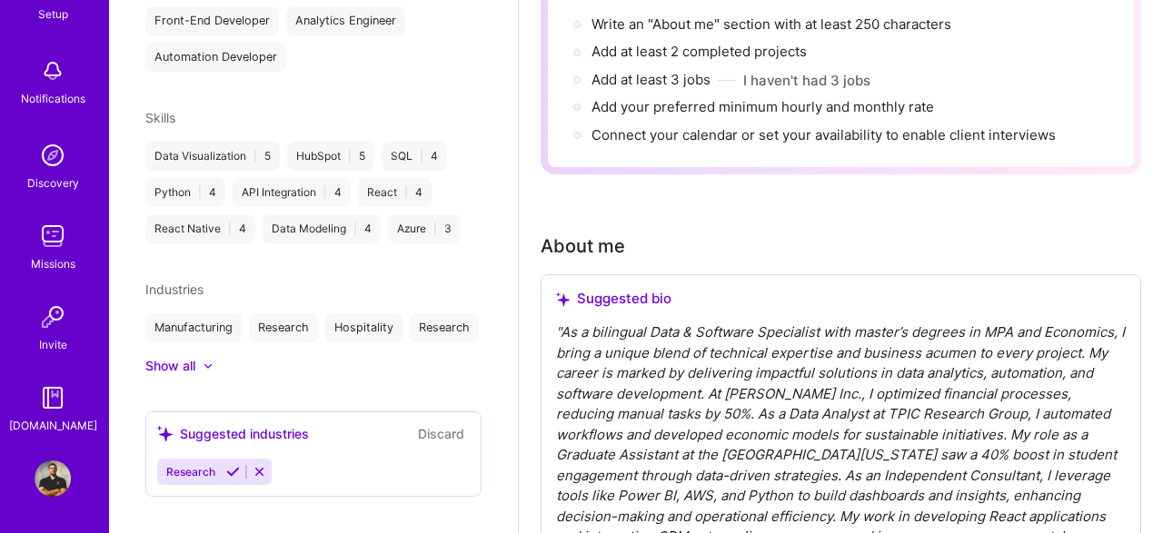
scroll to position [283, 0]
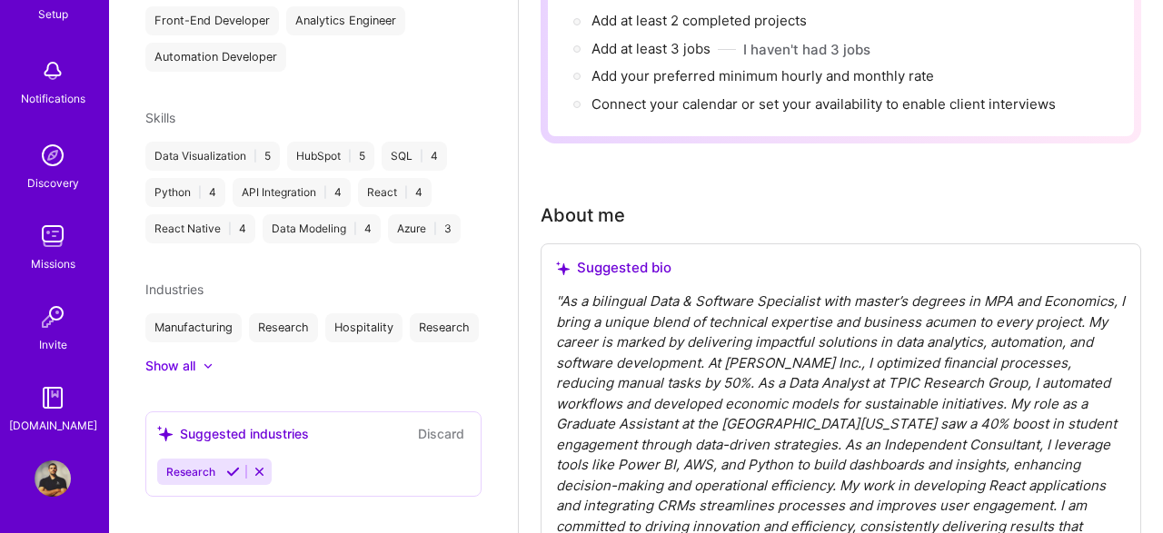
click at [232, 465] on icon at bounding box center [233, 472] width 14 height 14
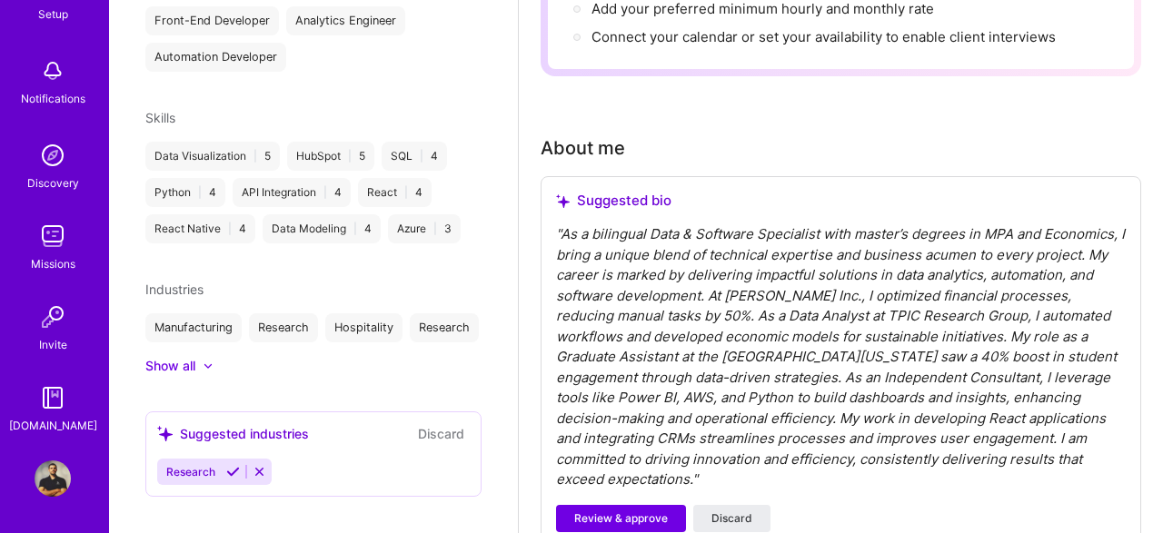
scroll to position [378, 0]
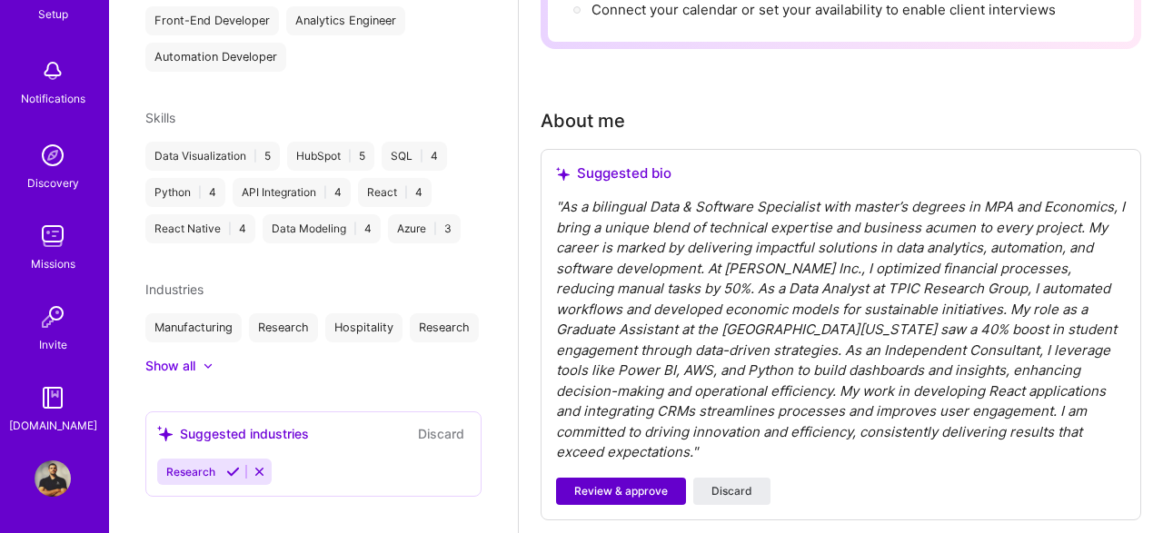
click at [636, 483] on span "Review & approve" at bounding box center [621, 491] width 94 height 16
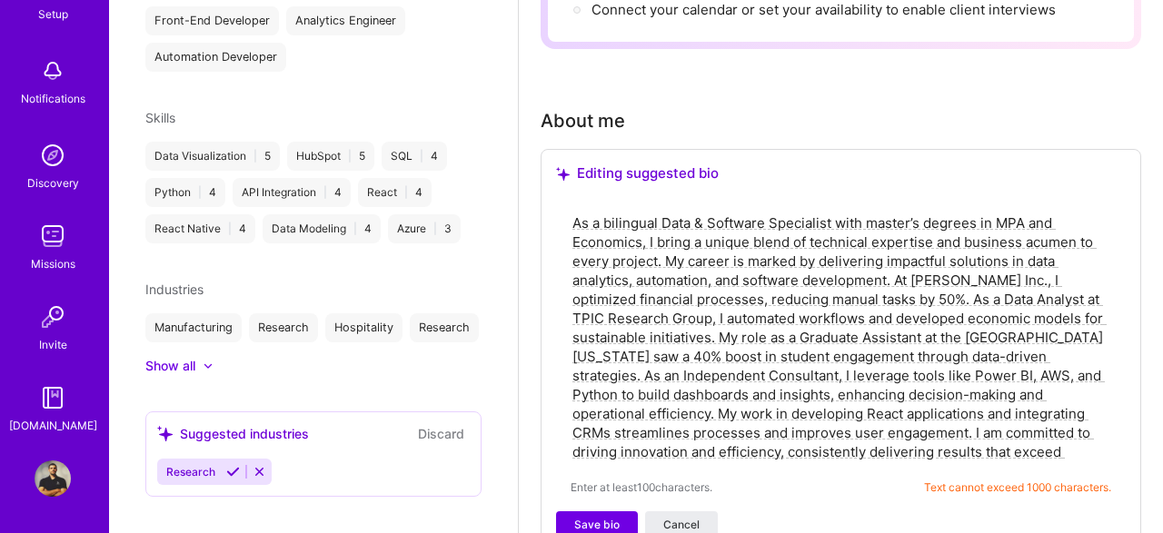
drag, startPoint x: 602, startPoint y: 225, endPoint x: 525, endPoint y: 232, distance: 77.5
click at [571, 232] on textarea "As a bilingual Data & Software Specialist with master’s degrees in MPA and Econ…" at bounding box center [841, 338] width 541 height 252
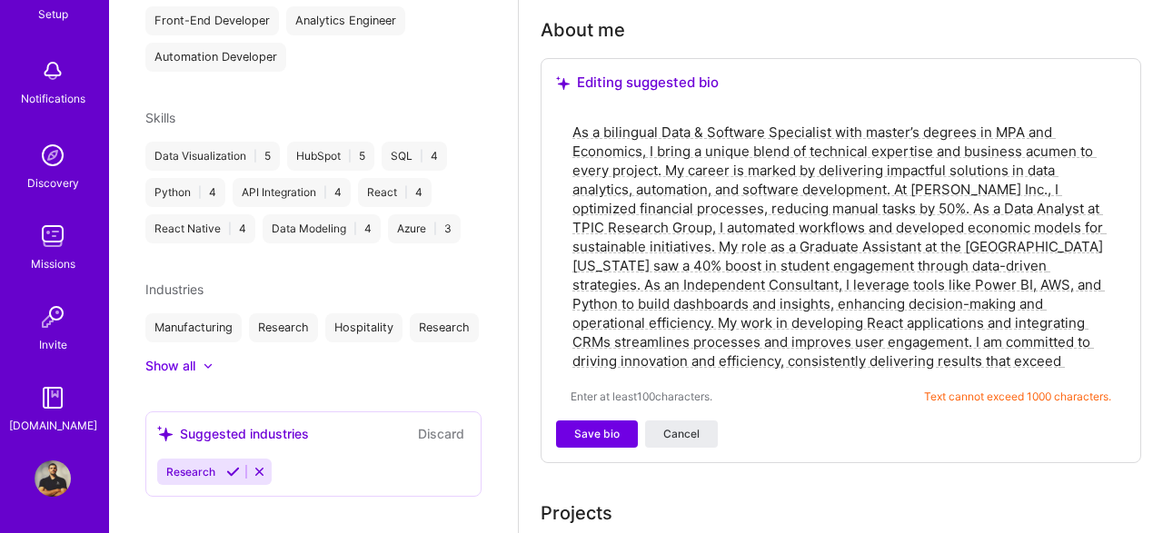
scroll to position [472, 0]
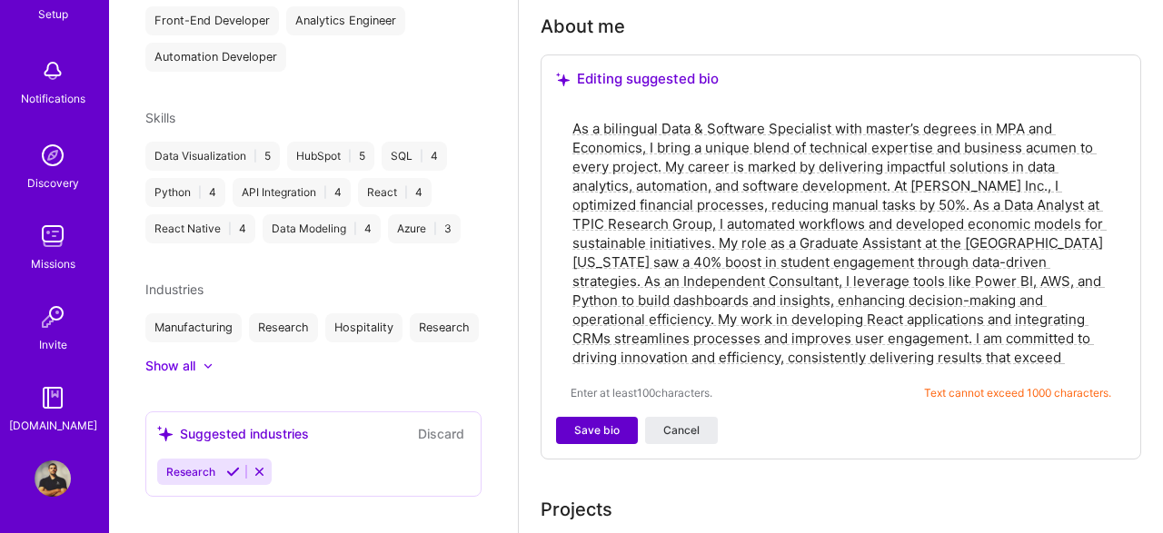
click at [583, 423] on button "Save bio" at bounding box center [597, 430] width 82 height 27
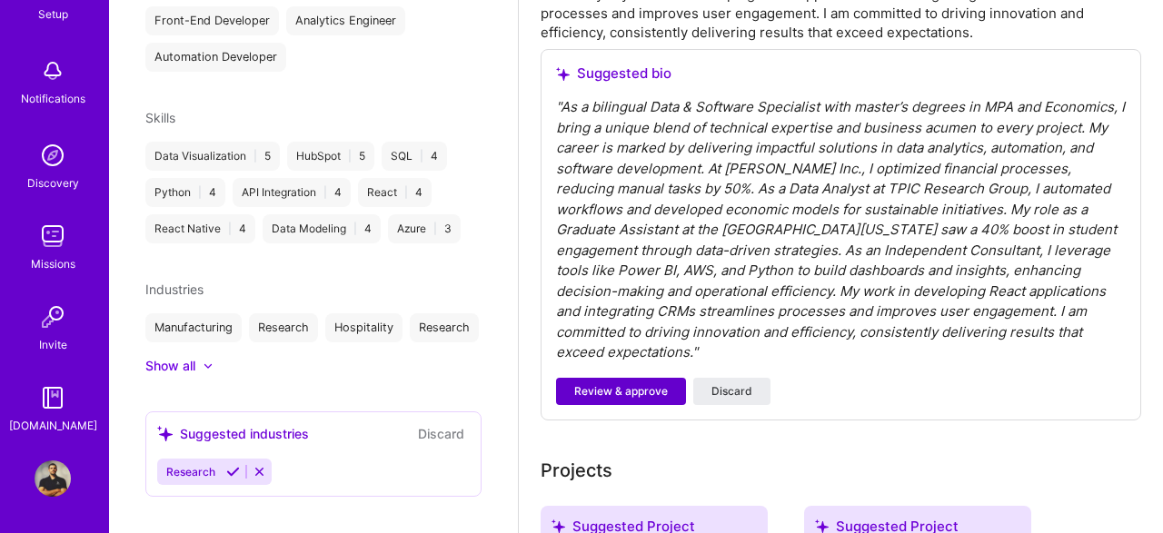
scroll to position [756, 0]
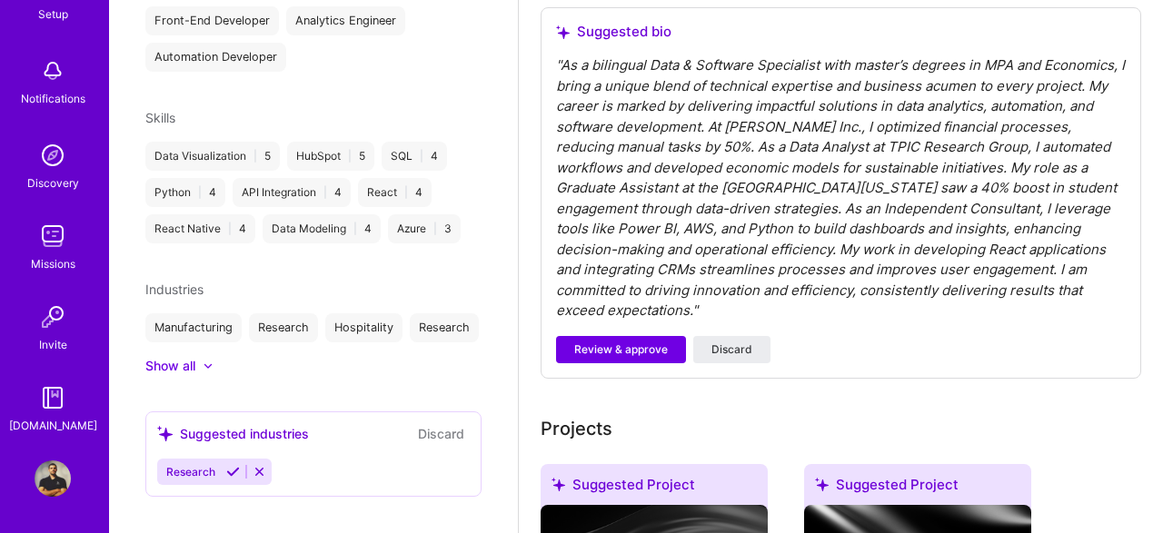
click at [642, 306] on div "Suggested bio " " Review & approve Discard" at bounding box center [841, 193] width 601 height 372
click at [644, 342] on span "Review & approve" at bounding box center [621, 350] width 94 height 16
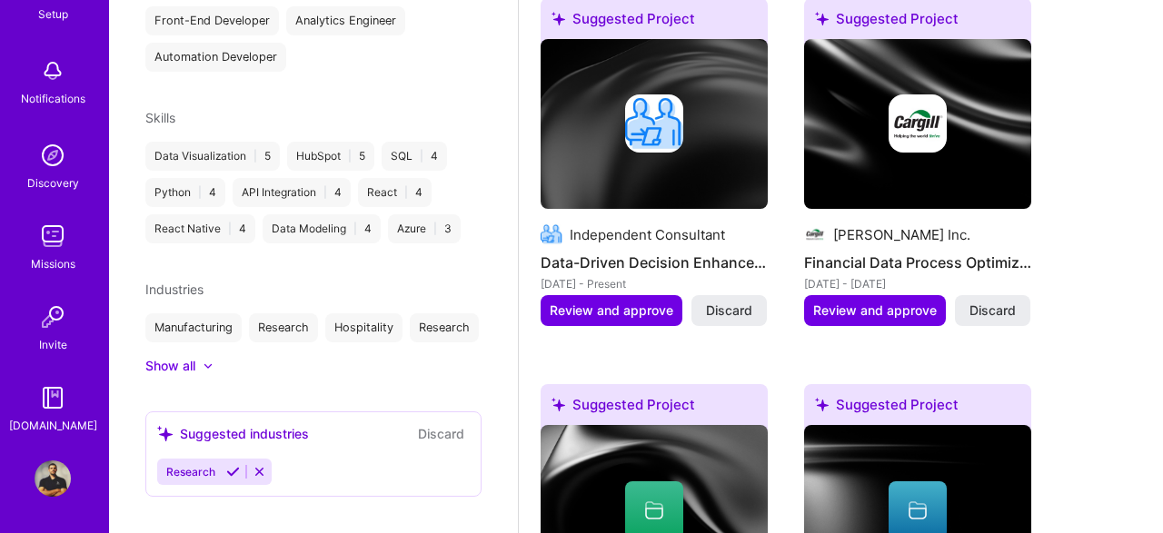
scroll to position [850, 0]
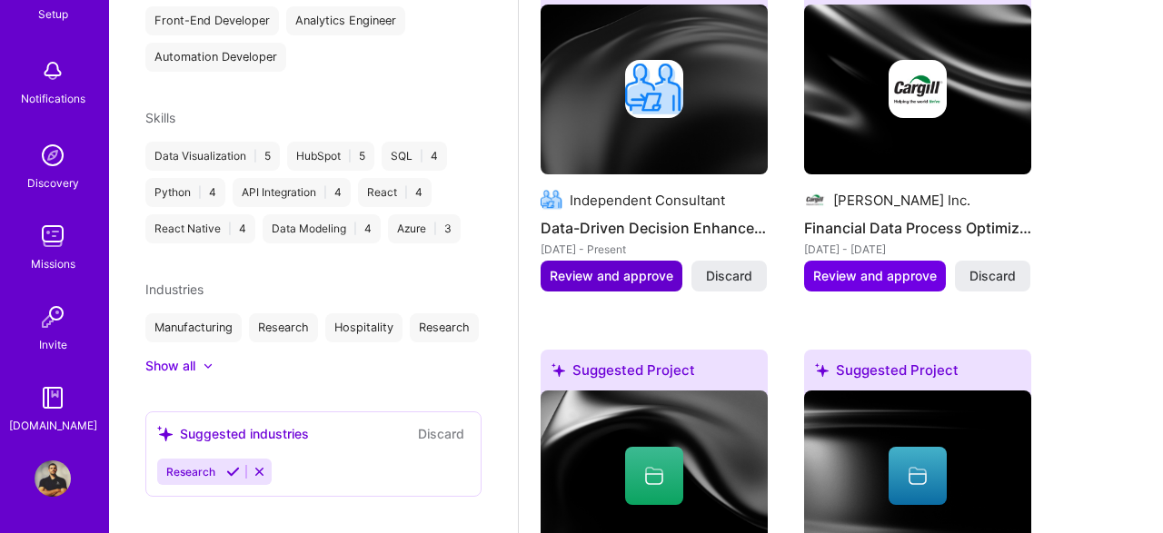
click at [631, 280] on span "Review and approve" at bounding box center [612, 276] width 124 height 18
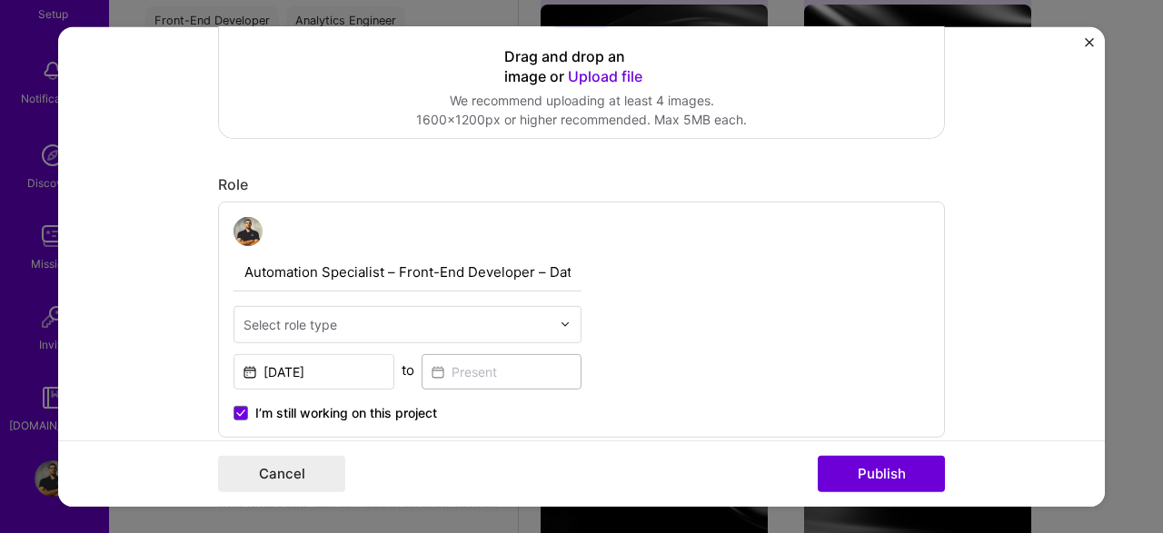
scroll to position [491, 0]
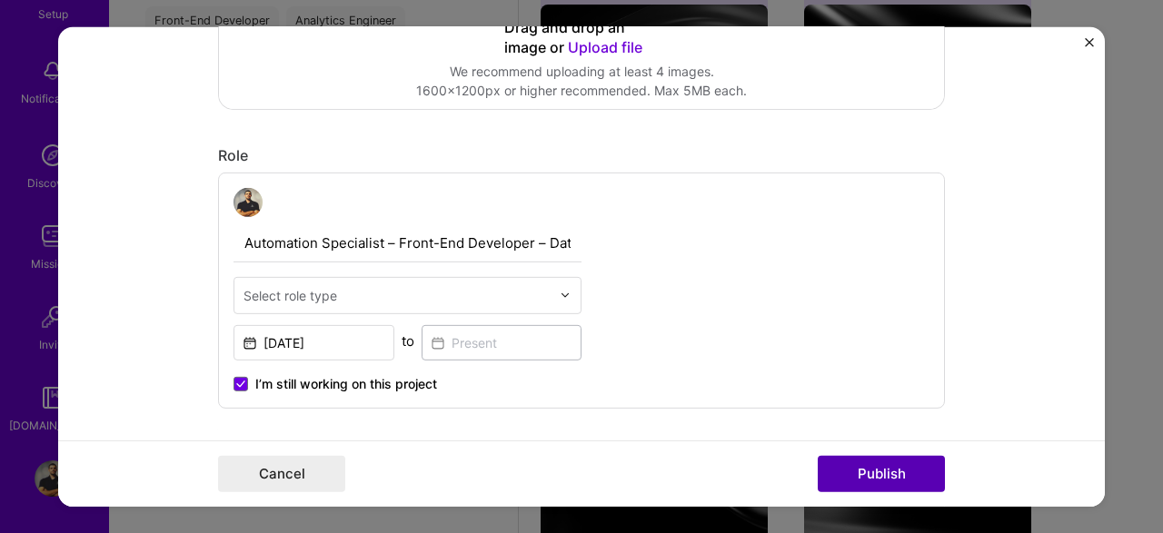
click at [831, 456] on button "Publish" at bounding box center [881, 474] width 127 height 36
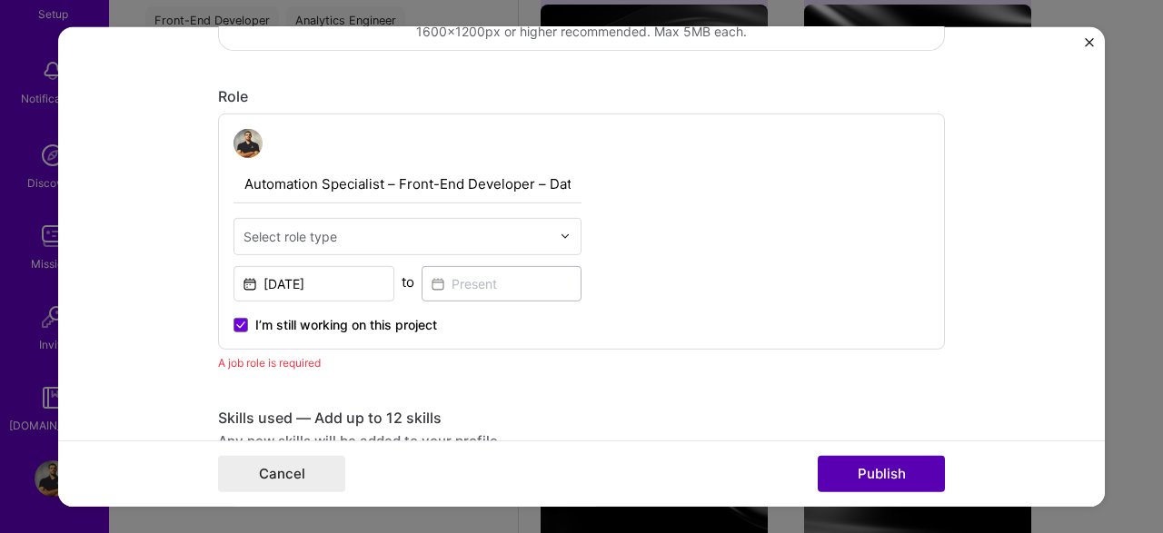
click at [831, 459] on button "Publish" at bounding box center [881, 474] width 127 height 36
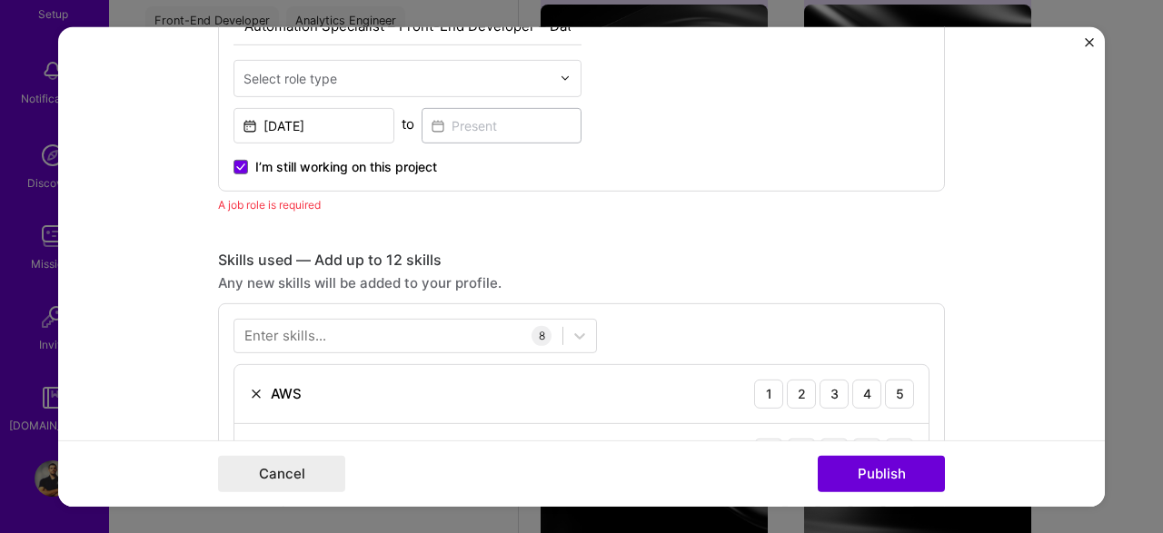
scroll to position [609, 0]
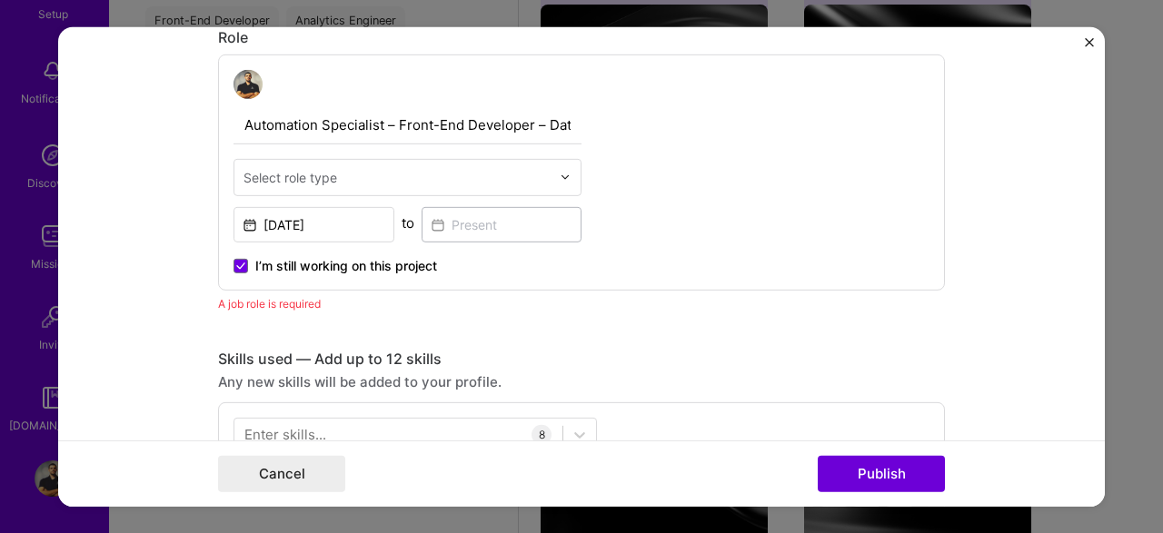
click at [315, 169] on div "Select role type" at bounding box center [290, 176] width 94 height 19
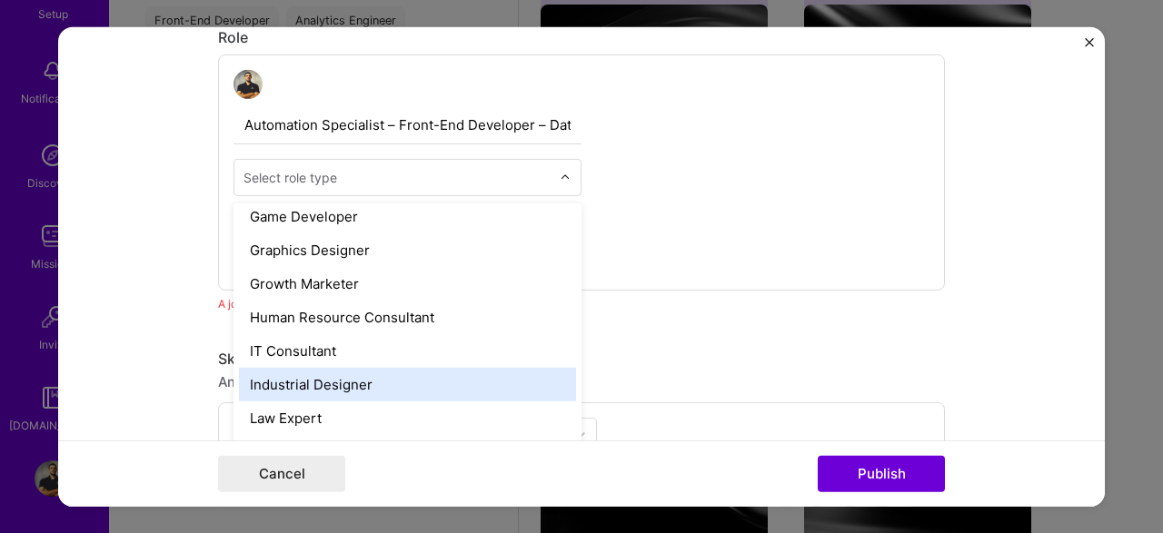
scroll to position [1110, 0]
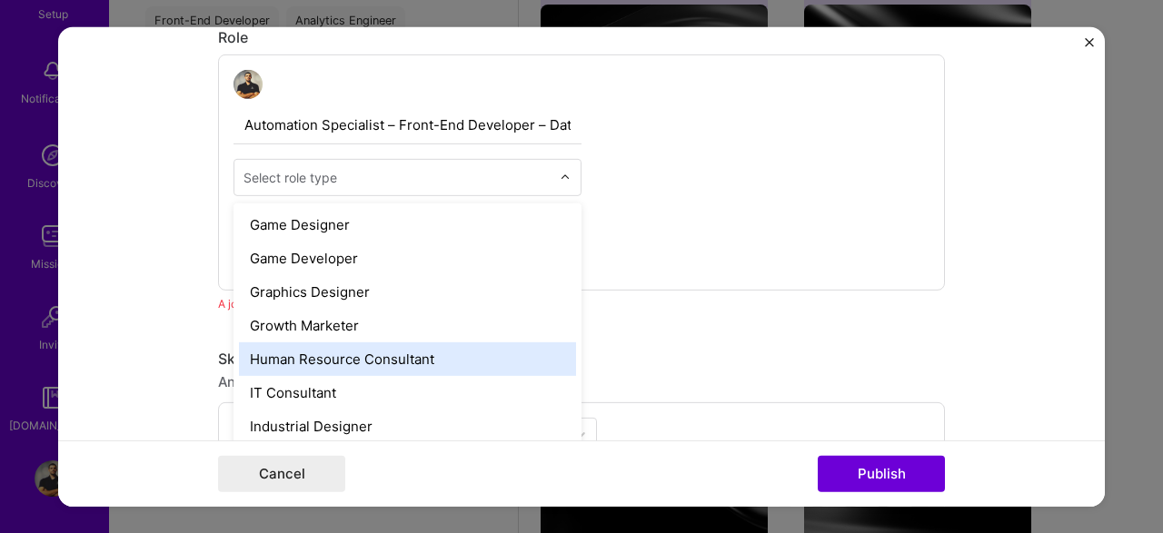
click at [330, 373] on div "Human Resource Consultant" at bounding box center [407, 359] width 337 height 34
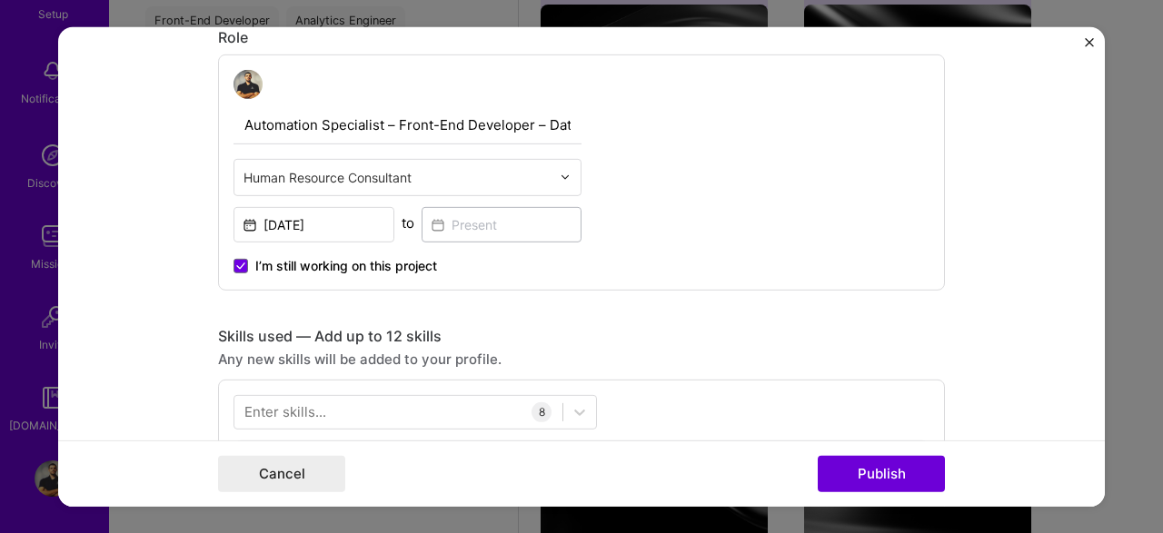
click at [354, 170] on input "text" at bounding box center [396, 176] width 307 height 19
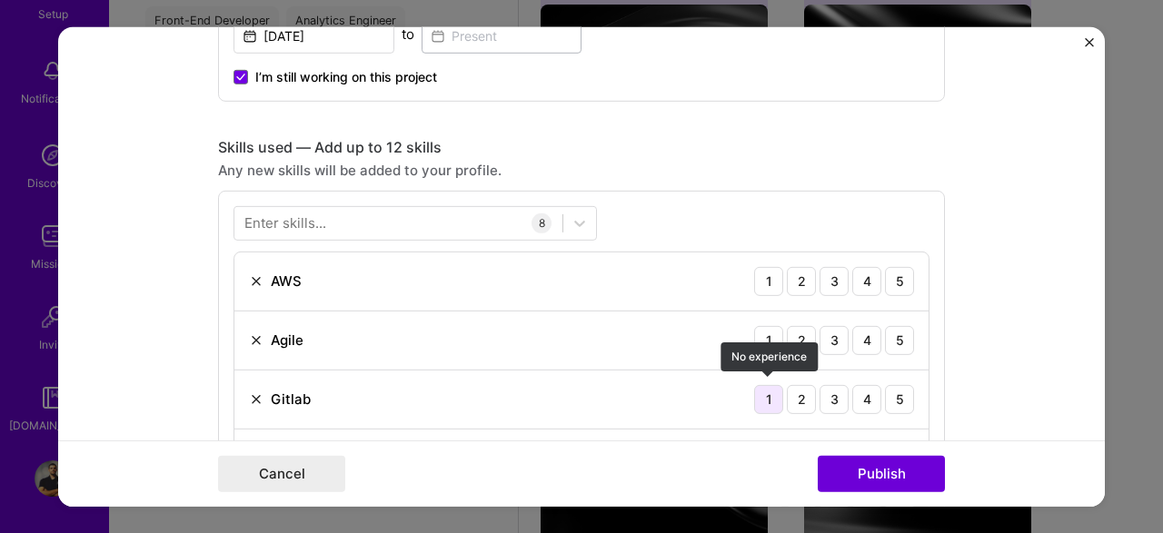
scroll to position [609, 0]
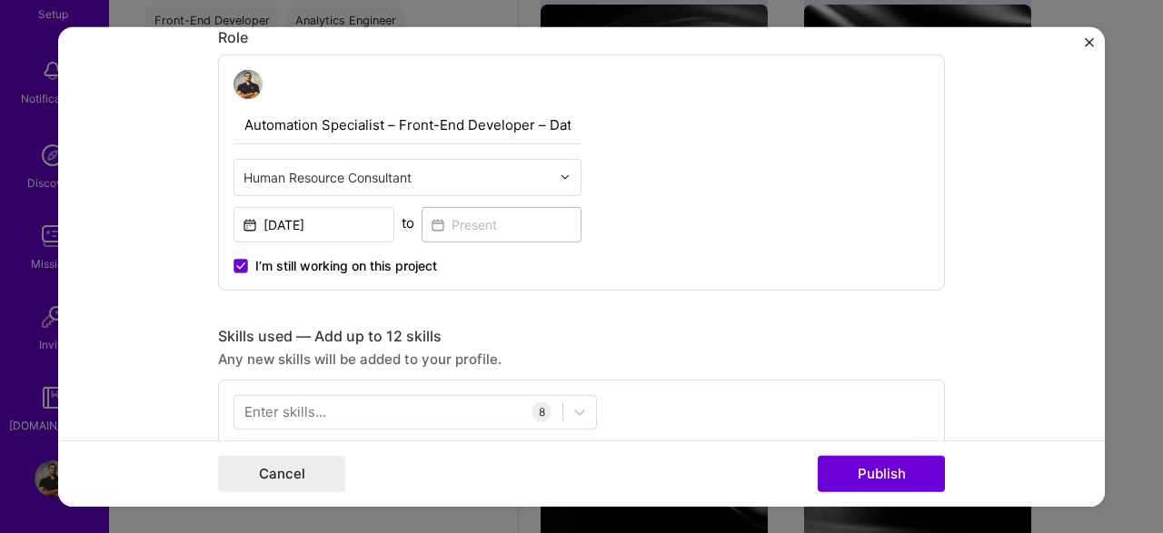
click at [482, 173] on input "text" at bounding box center [396, 176] width 307 height 19
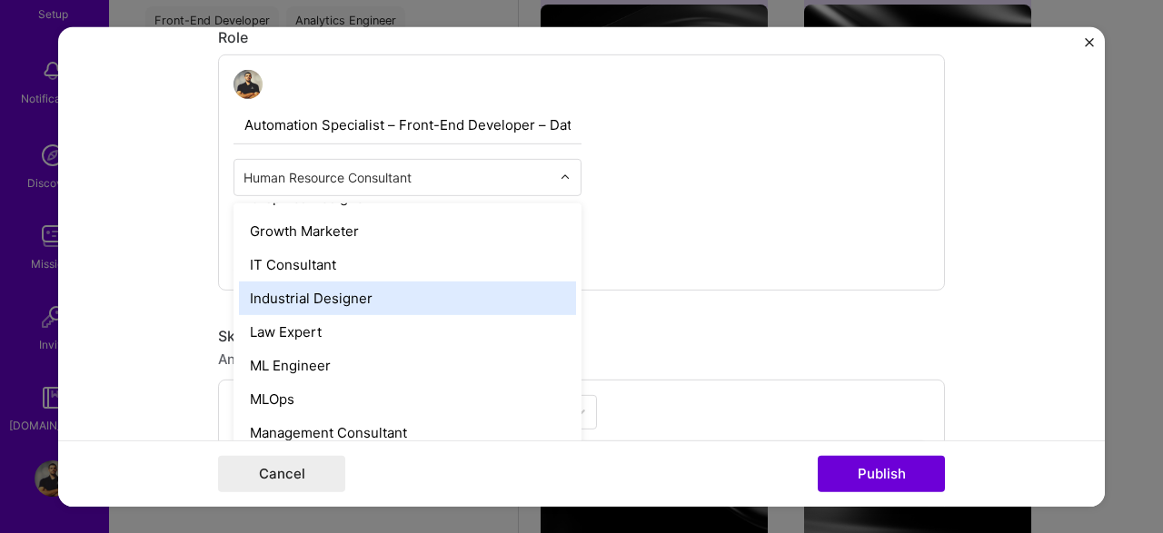
scroll to position [1178, 0]
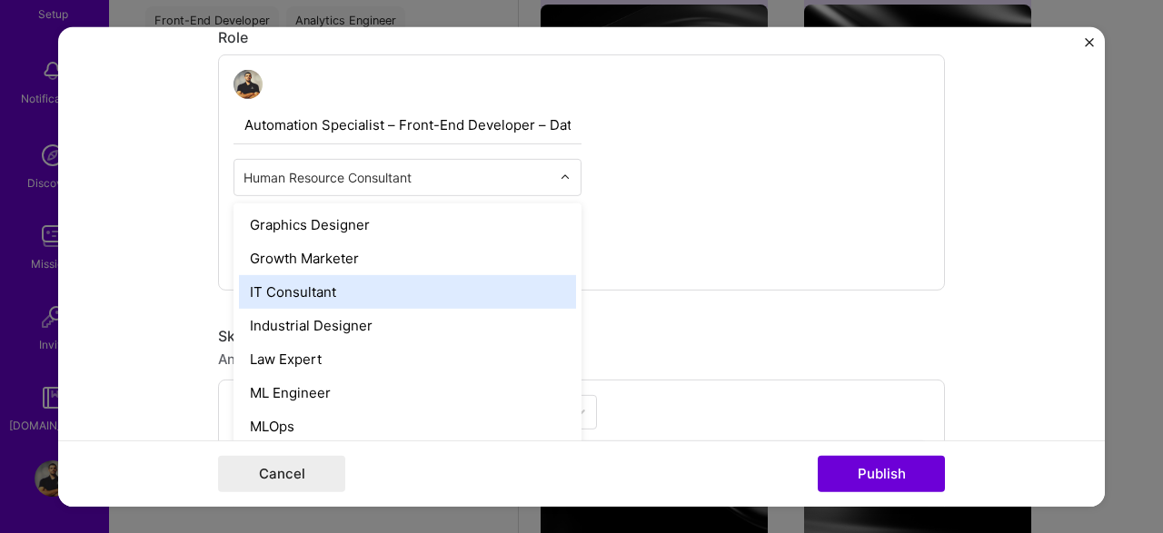
click at [310, 291] on div "IT Consultant" at bounding box center [407, 291] width 337 height 34
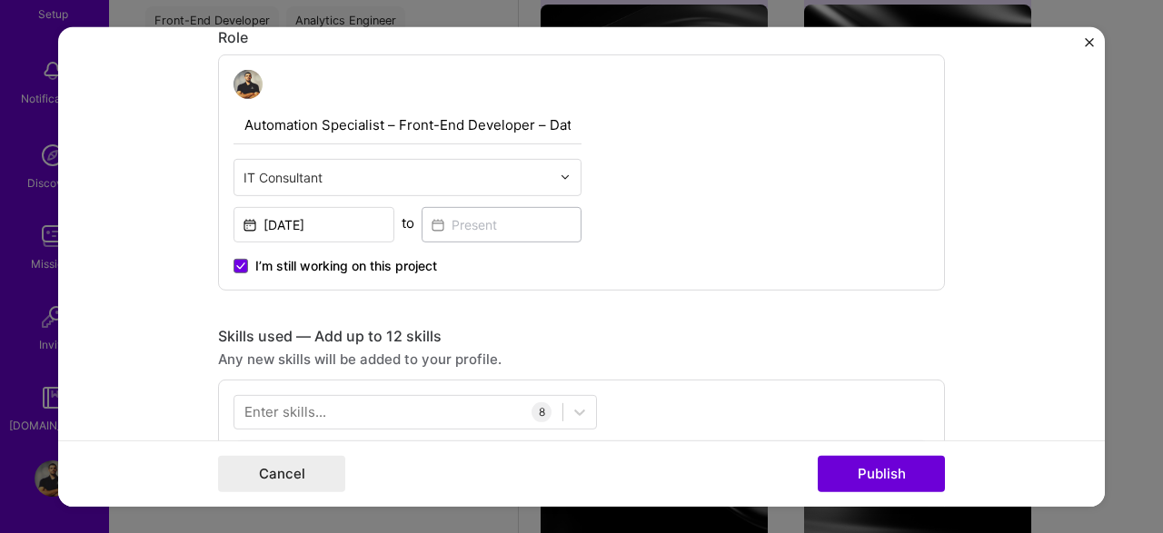
click at [821, 263] on div "Automation Specialist – Front-End Developer – Data Analyst option IT Consultant…" at bounding box center [581, 172] width 727 height 236
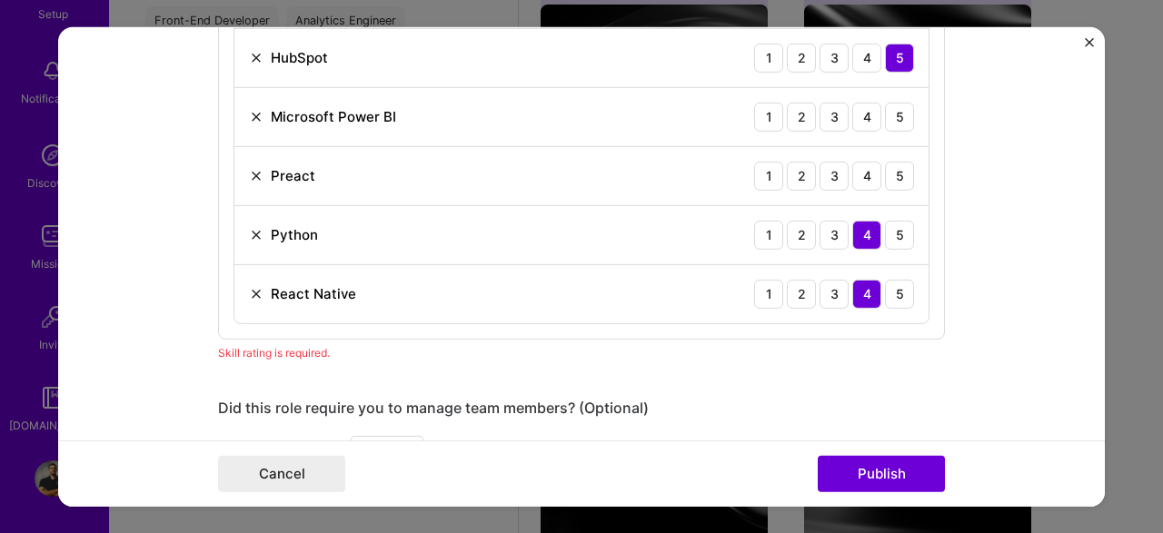
scroll to position [1197, 0]
click at [865, 174] on div "4" at bounding box center [866, 176] width 29 height 29
click at [862, 112] on div "4" at bounding box center [866, 117] width 29 height 29
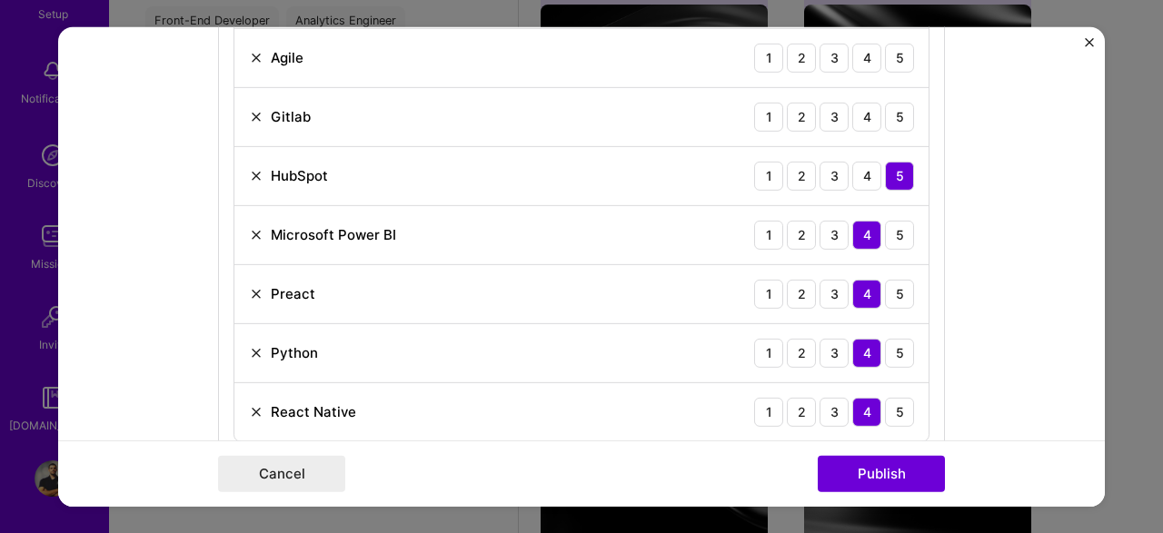
scroll to position [1001, 0]
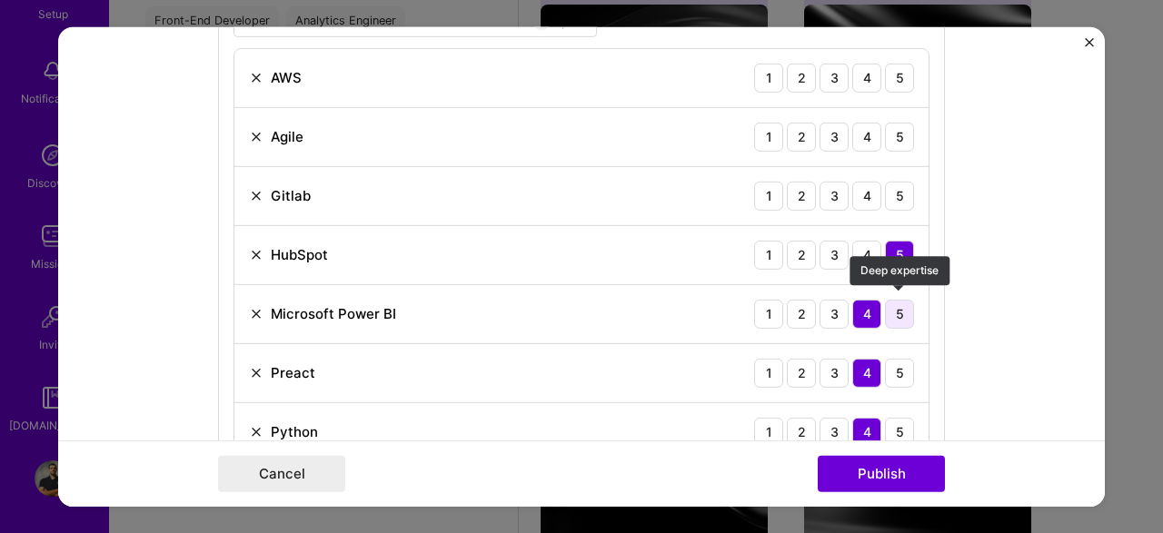
click at [894, 300] on div "5" at bounding box center [899, 313] width 29 height 29
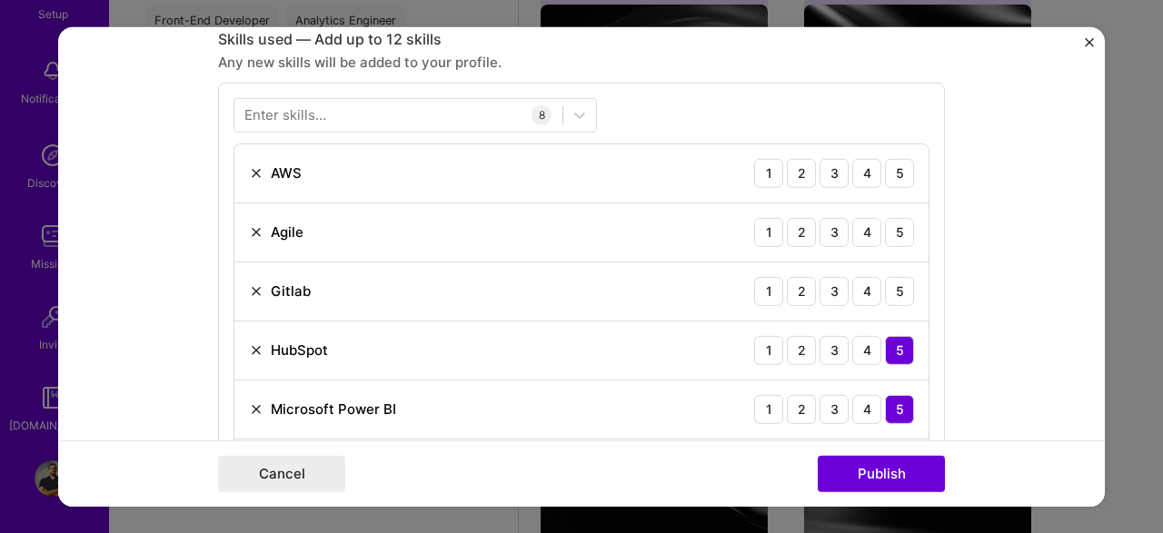
scroll to position [903, 0]
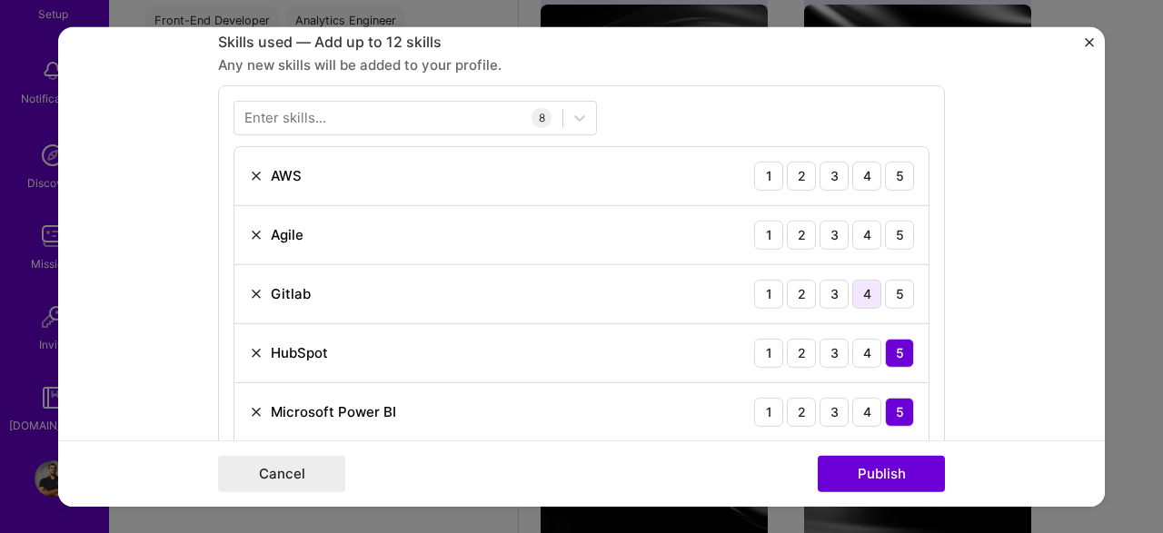
click at [874, 290] on div "4" at bounding box center [866, 293] width 29 height 29
click at [873, 233] on div "4" at bounding box center [866, 234] width 29 height 29
click at [868, 180] on div "4" at bounding box center [866, 175] width 29 height 29
click at [848, 170] on div "3" at bounding box center [834, 175] width 29 height 29
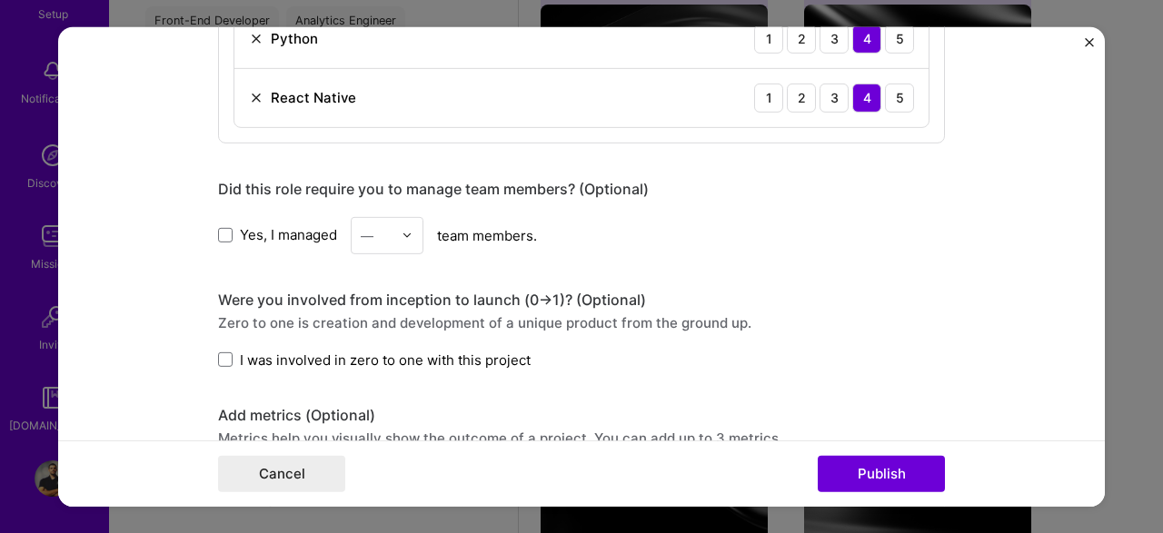
scroll to position [1787, 0]
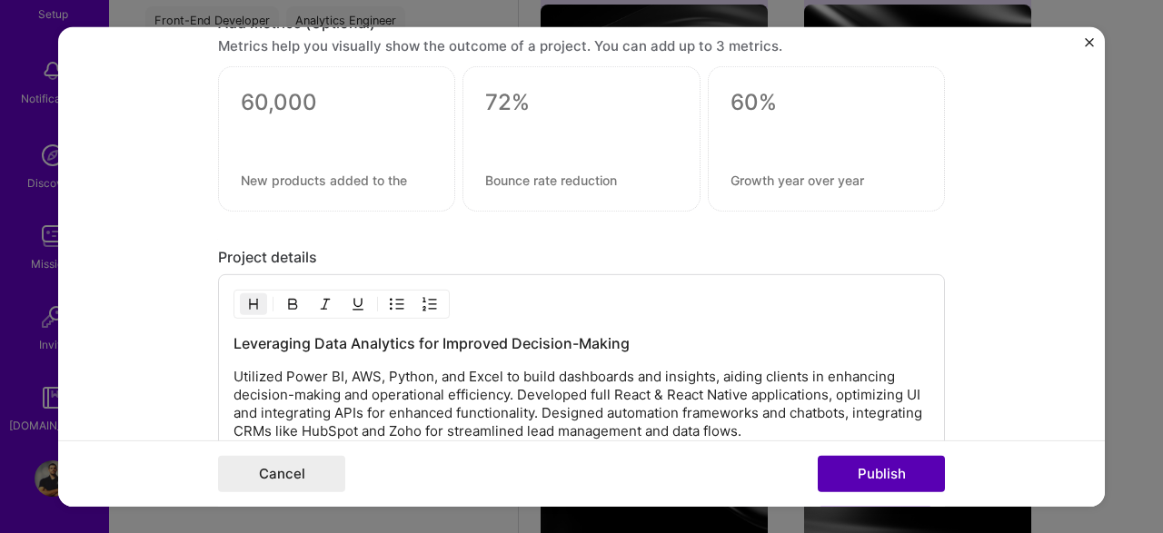
click at [867, 479] on button "Publish" at bounding box center [881, 474] width 127 height 36
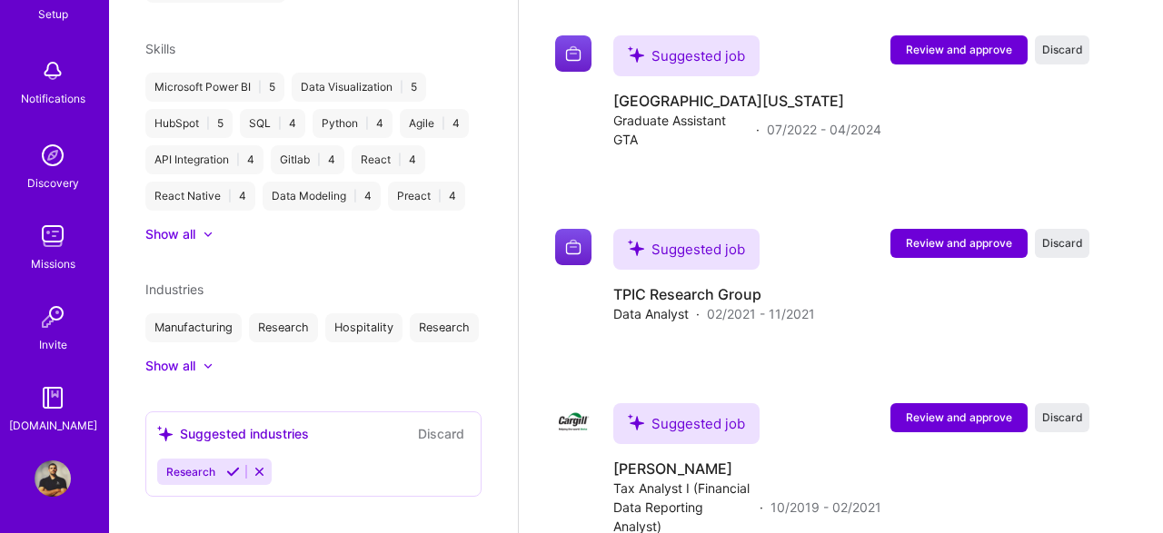
scroll to position [1855, 0]
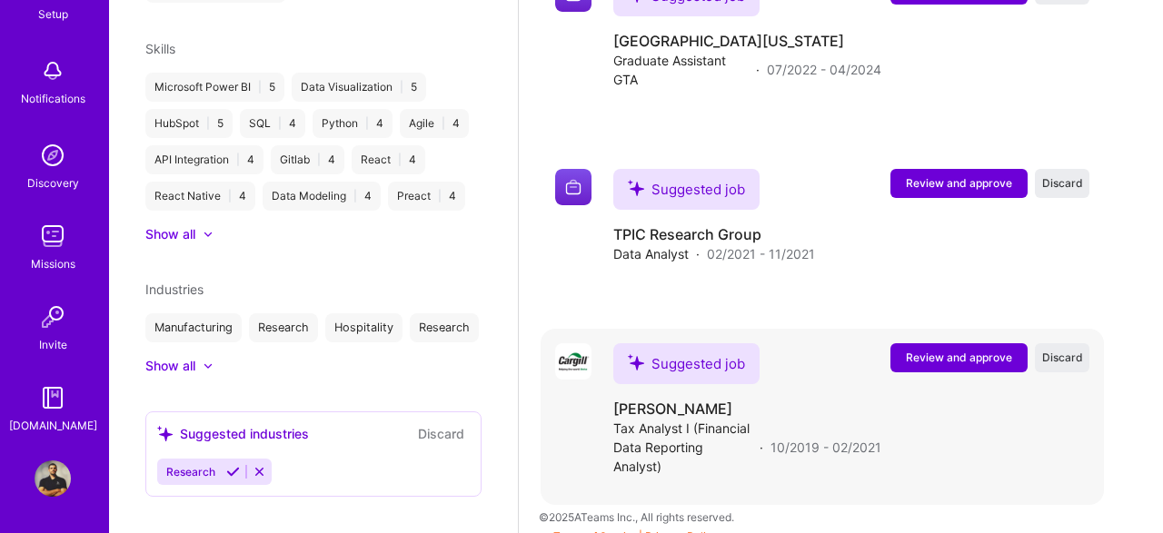
click at [908, 350] on span "Review and approve" at bounding box center [959, 357] width 106 height 15
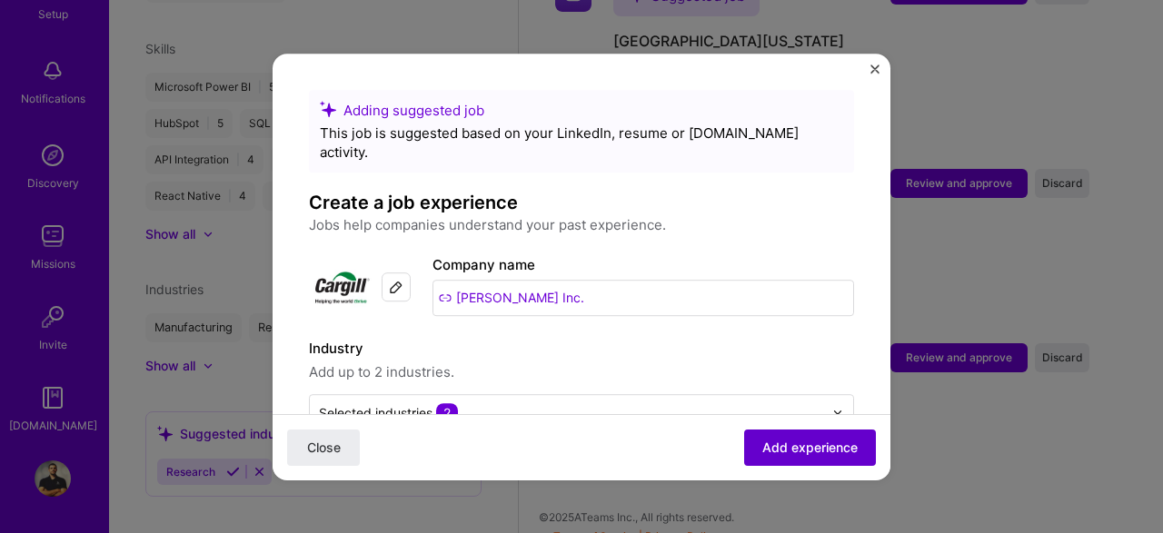
click at [815, 444] on span "Add experience" at bounding box center [809, 447] width 95 height 18
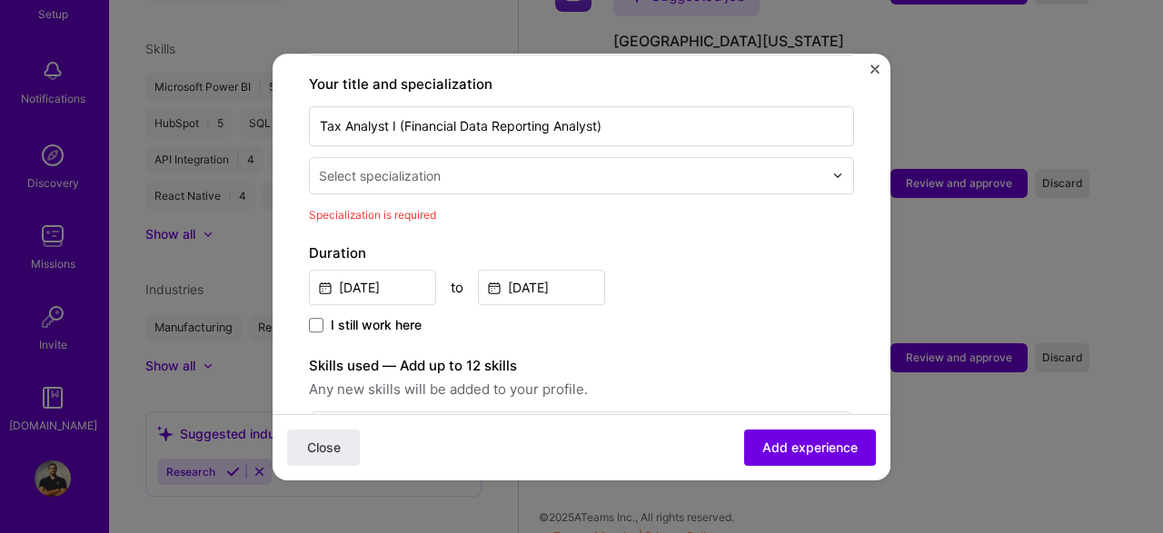
scroll to position [376, 0]
click at [438, 166] on div "Select specialization" at bounding box center [380, 175] width 122 height 19
click at [864, 254] on form "Adding suggested job This job is suggested based on your LinkedIn, resume or [D…" at bounding box center [582, 431] width 618 height 1435
click at [879, 62] on form "Adding suggested job This job is suggested based on your LinkedIn, resume or [D…" at bounding box center [582, 431] width 618 height 1435
click at [873, 65] on img "Close" at bounding box center [874, 69] width 9 height 9
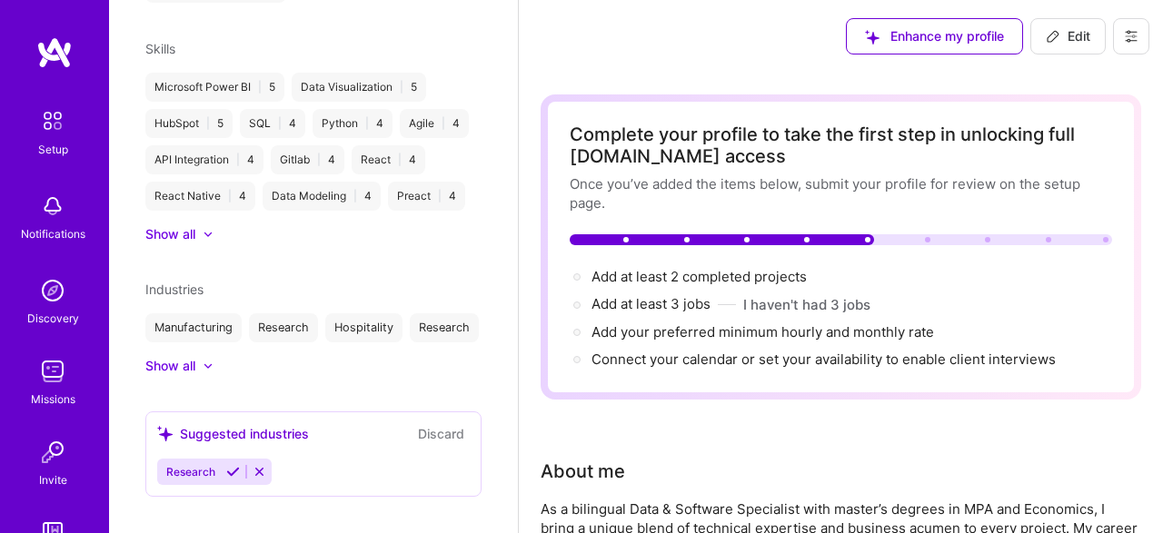
scroll to position [0, 0]
click at [50, 137] on img at bounding box center [53, 121] width 38 height 38
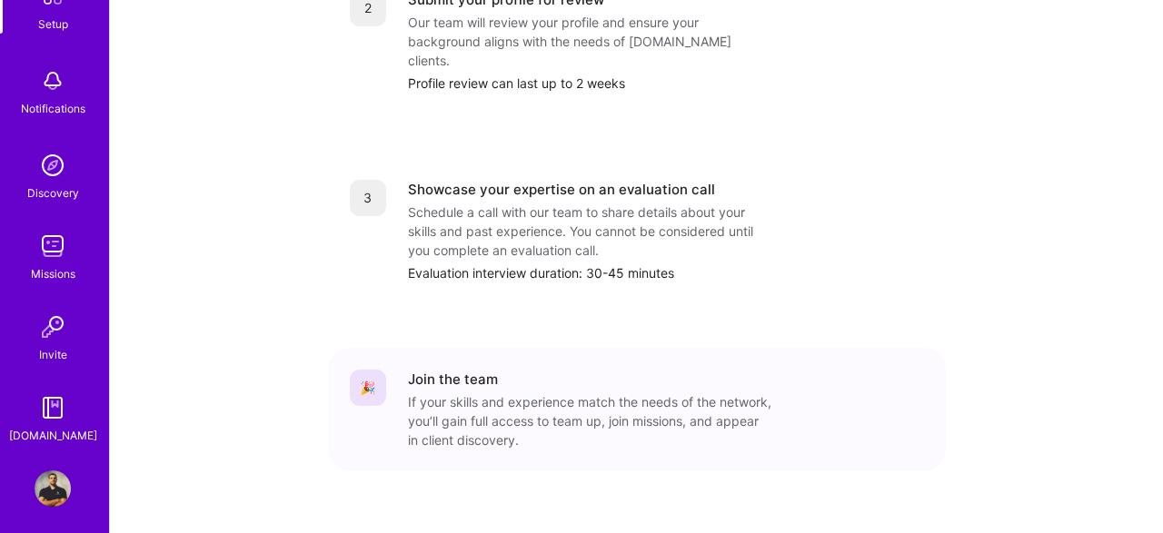
scroll to position [135, 0]
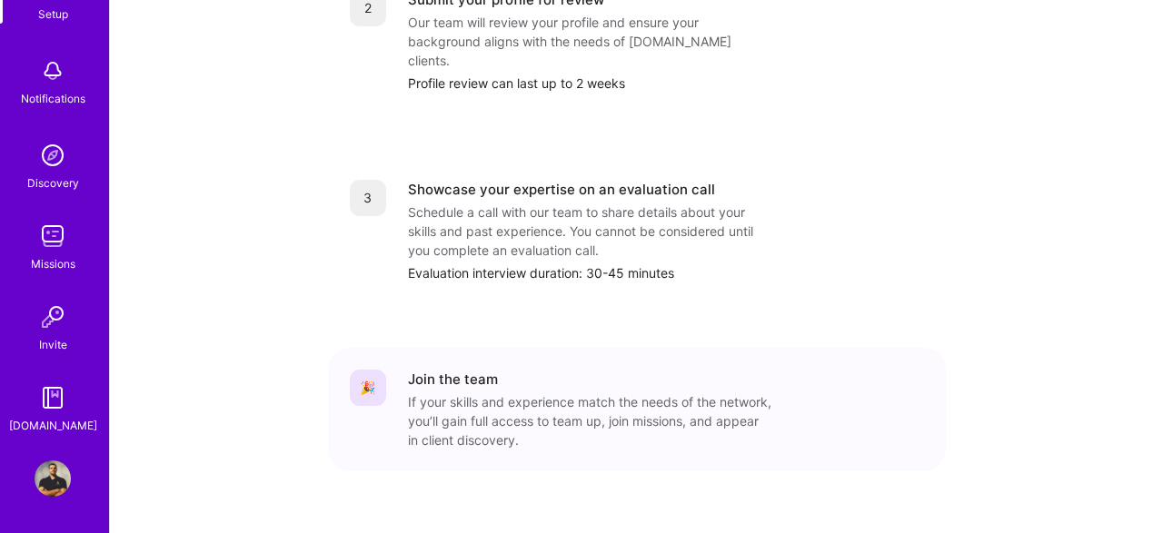
click at [60, 249] on img at bounding box center [53, 236] width 36 height 36
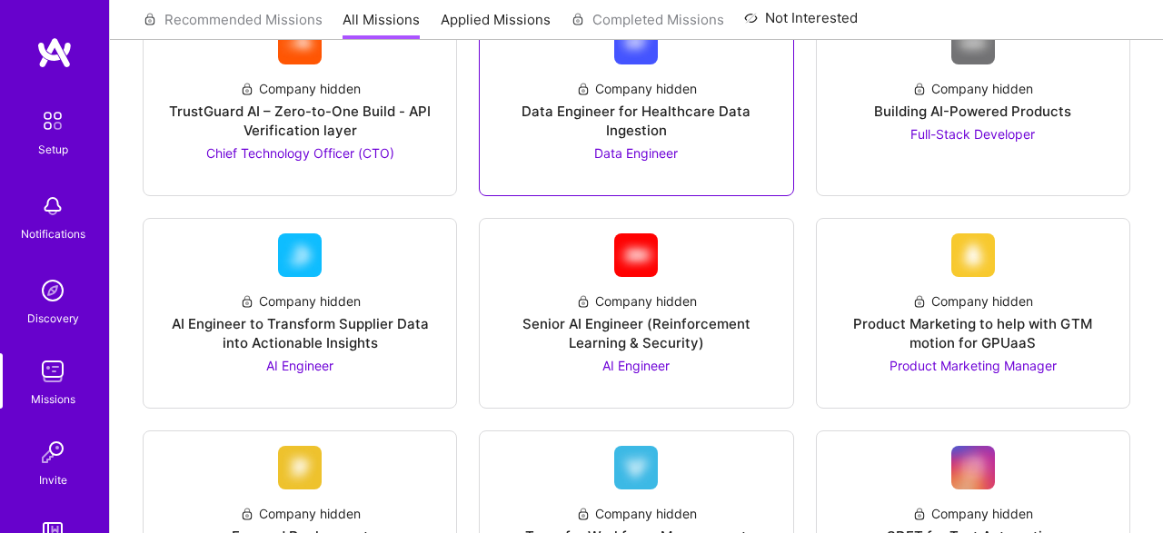
scroll to position [756, 0]
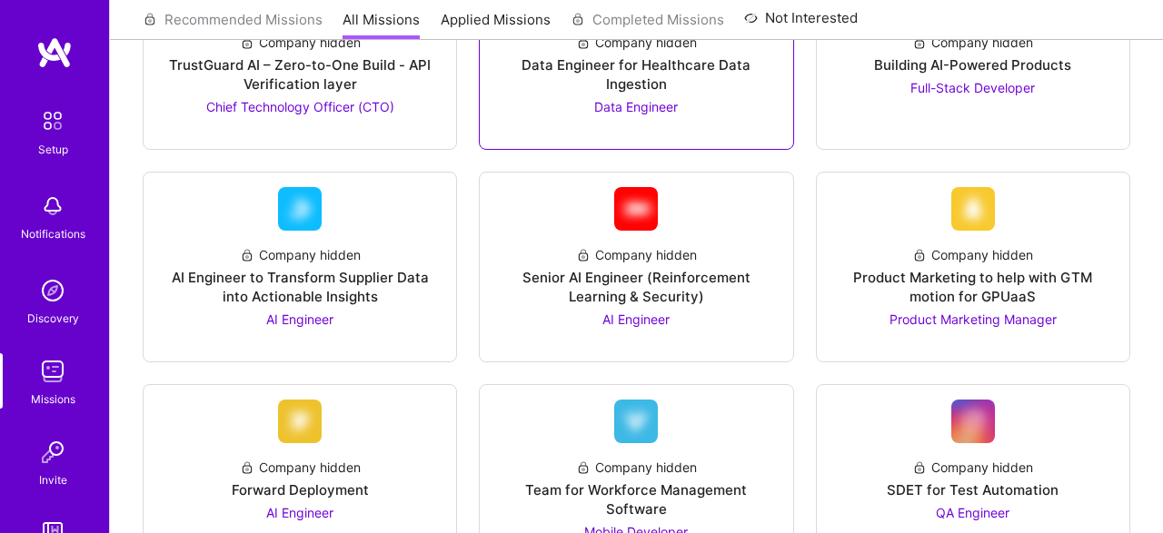
click at [684, 106] on div "Company hidden Data Engineer for Healthcare Data Ingestion Data Engineer" at bounding box center [635, 67] width 283 height 98
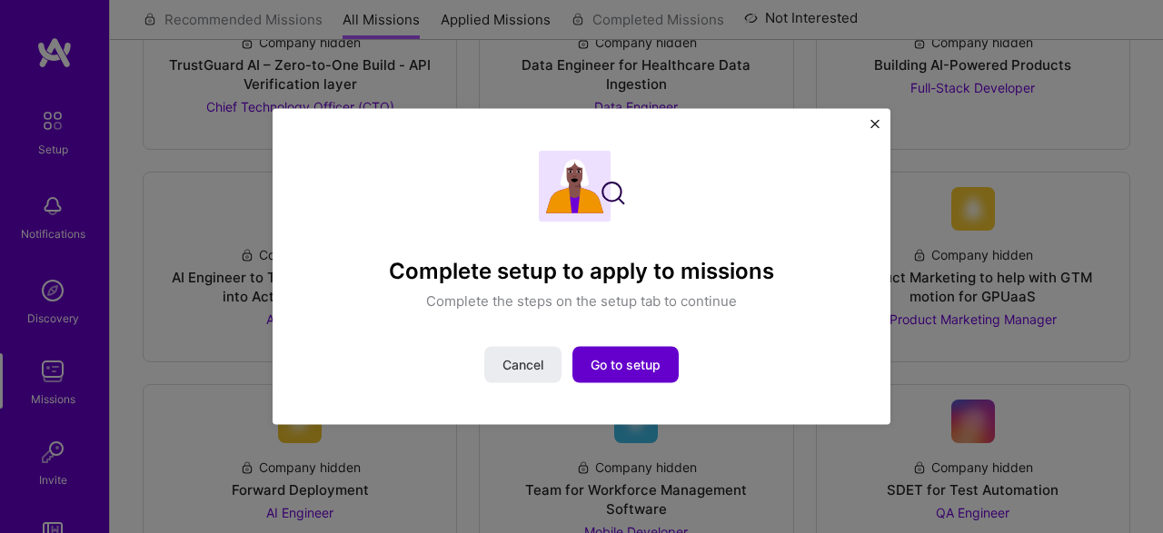
click at [671, 358] on button "Go to setup" at bounding box center [625, 365] width 106 height 36
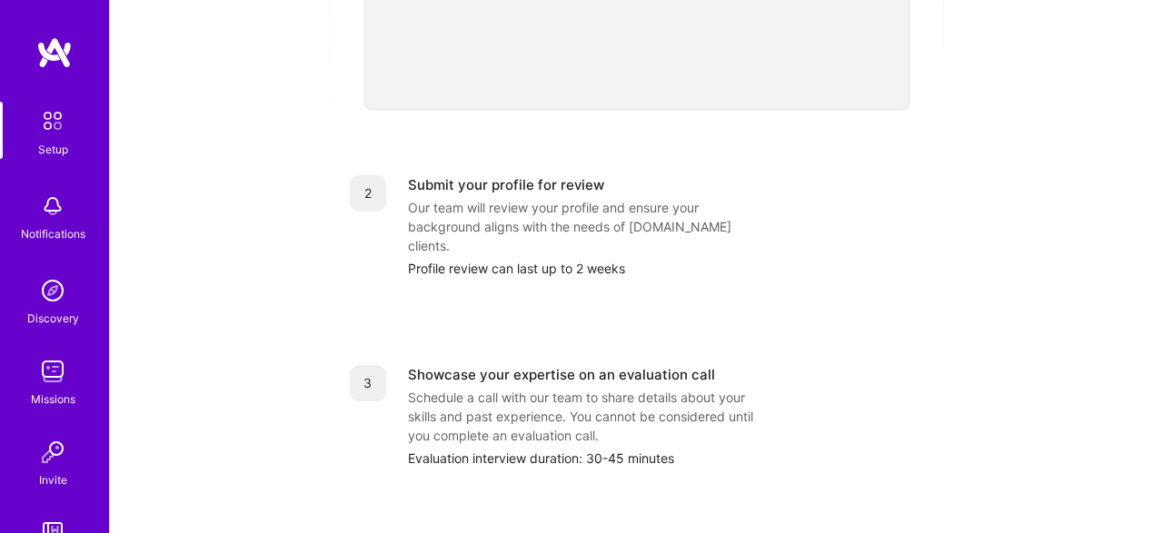
scroll to position [847, 0]
